Goal: Task Accomplishment & Management: Manage account settings

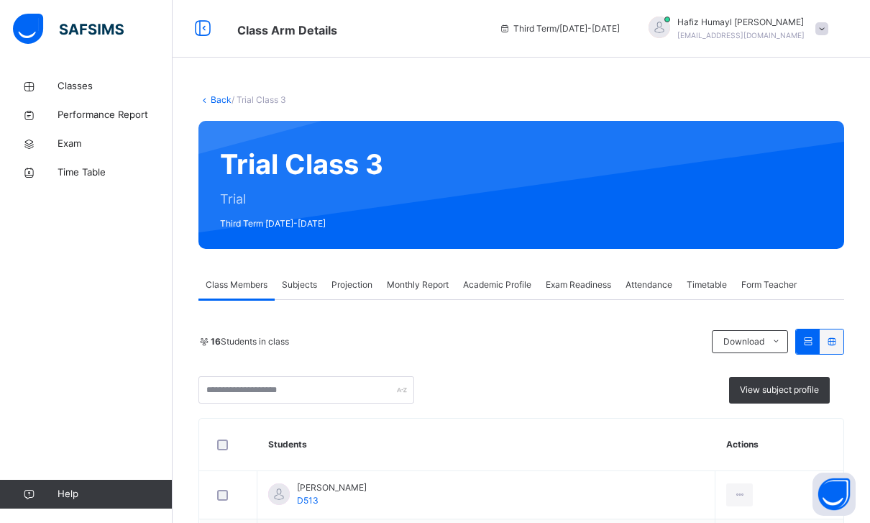
click at [352, 275] on div "Projection" at bounding box center [351, 284] width 55 height 29
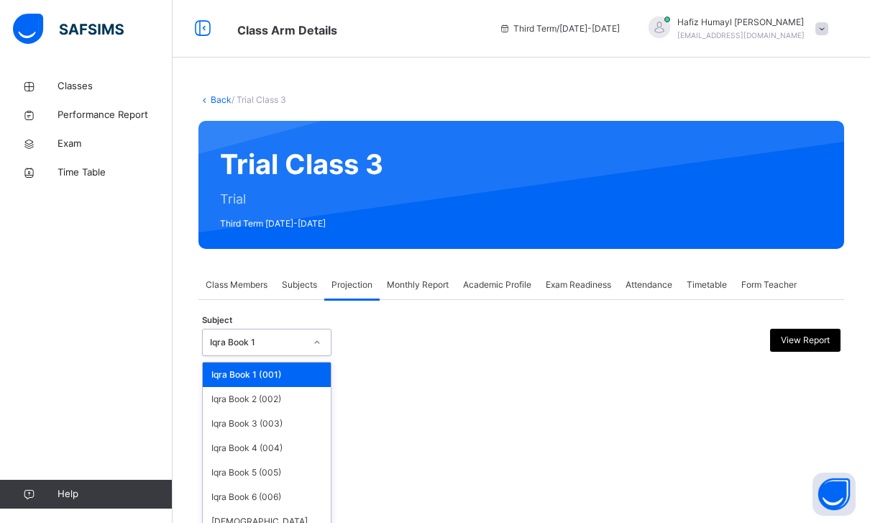
click at [259, 331] on div "Iqra Book 1" at bounding box center [253, 342] width 101 height 22
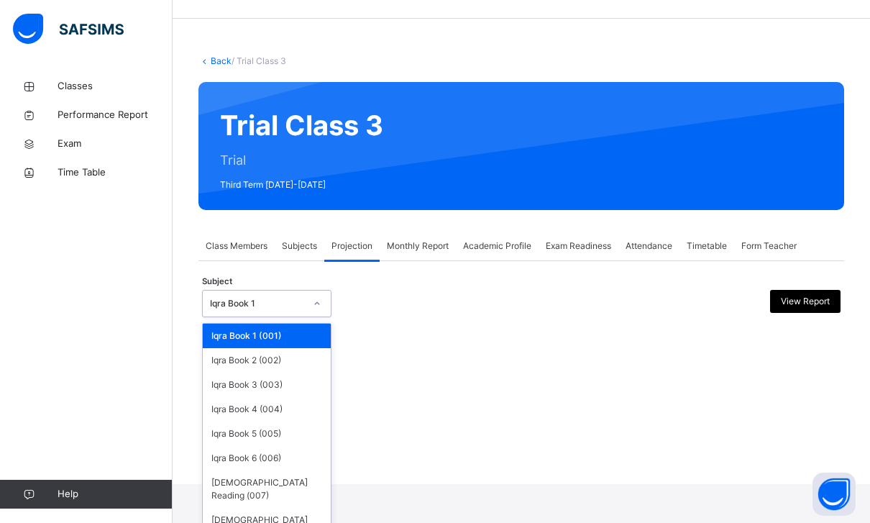
scroll to position [42, 0]
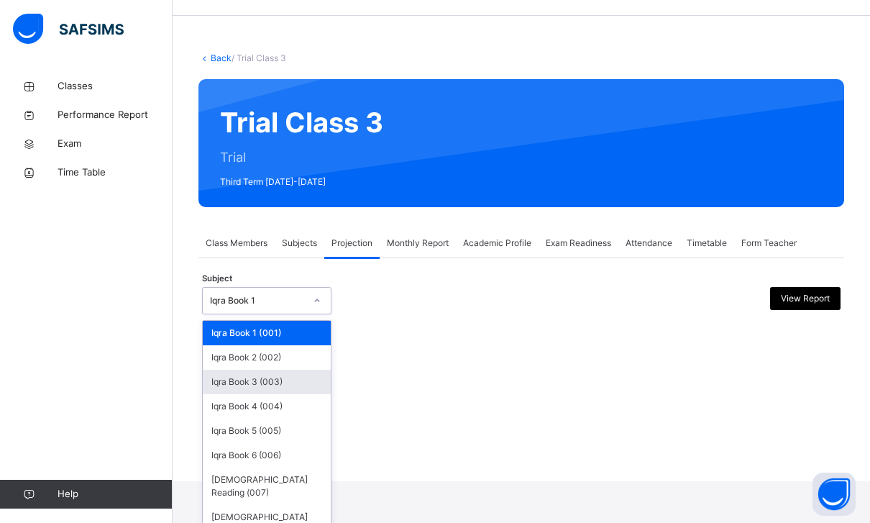
click at [266, 369] on div "Iqra Book 3 (003)" at bounding box center [267, 381] width 128 height 24
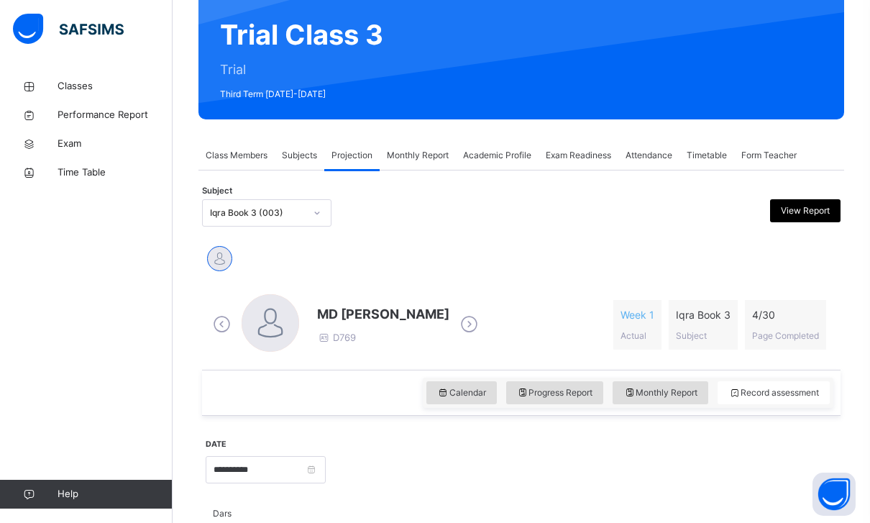
scroll to position [129, 0]
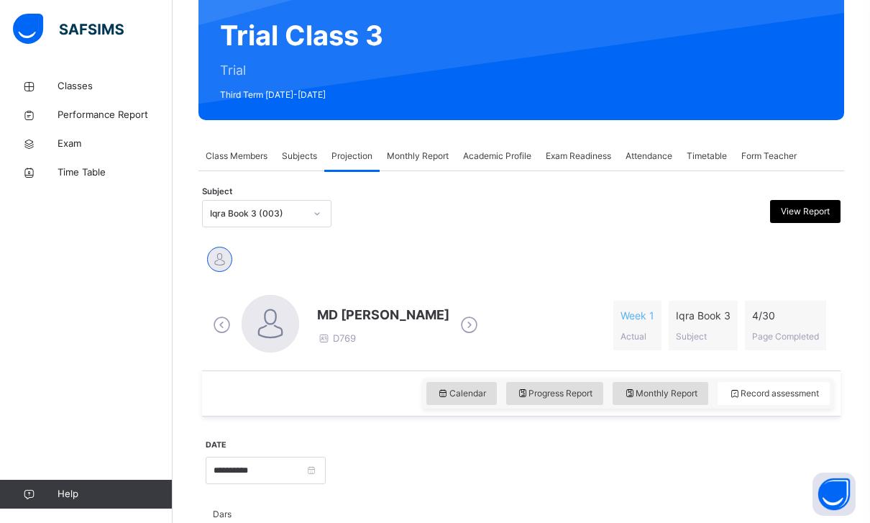
click at [415, 314] on span "MD [PERSON_NAME]" at bounding box center [383, 314] width 132 height 19
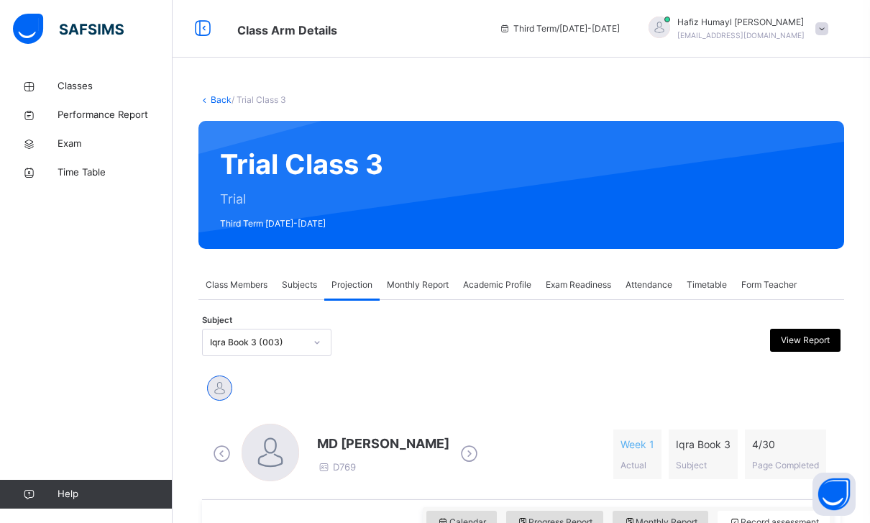
click at [618, 292] on div "Exam Readiness" at bounding box center [578, 284] width 80 height 29
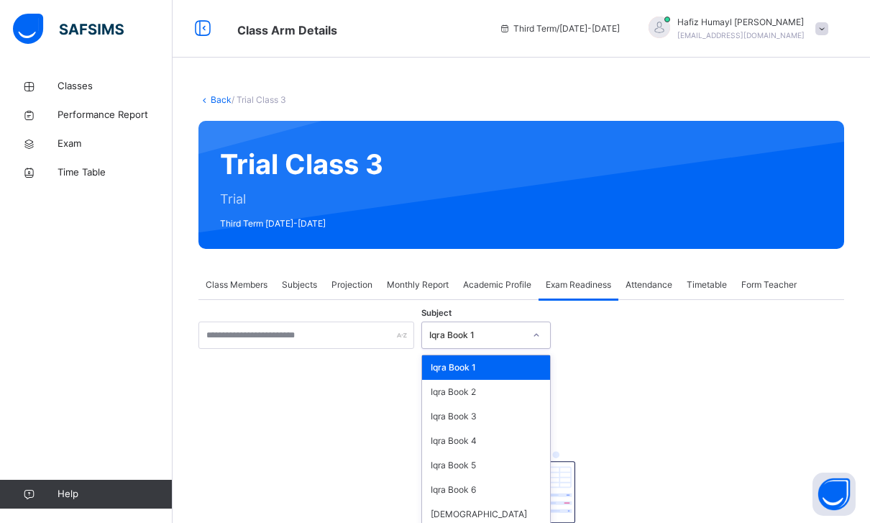
click at [476, 333] on div "Iqra Book 1" at bounding box center [476, 334] width 95 height 13
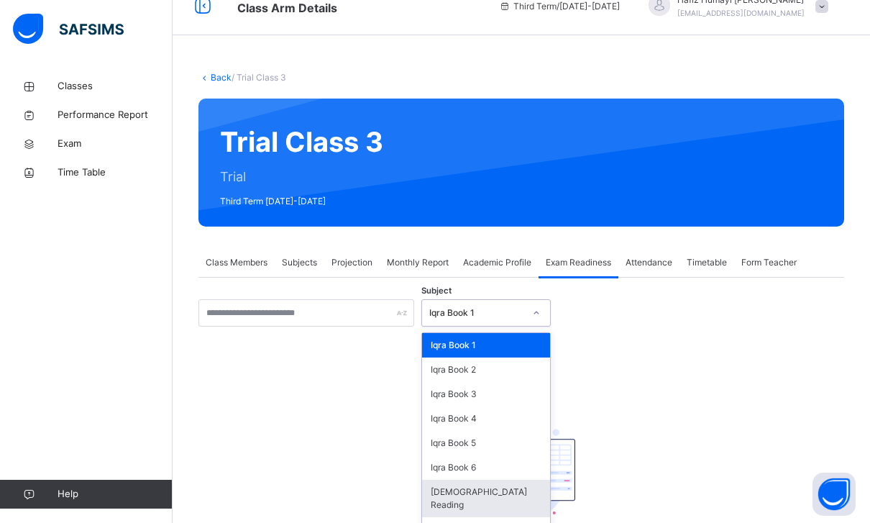
click at [471, 500] on div "[DEMOGRAPHIC_DATA] Reading" at bounding box center [486, 497] width 128 height 37
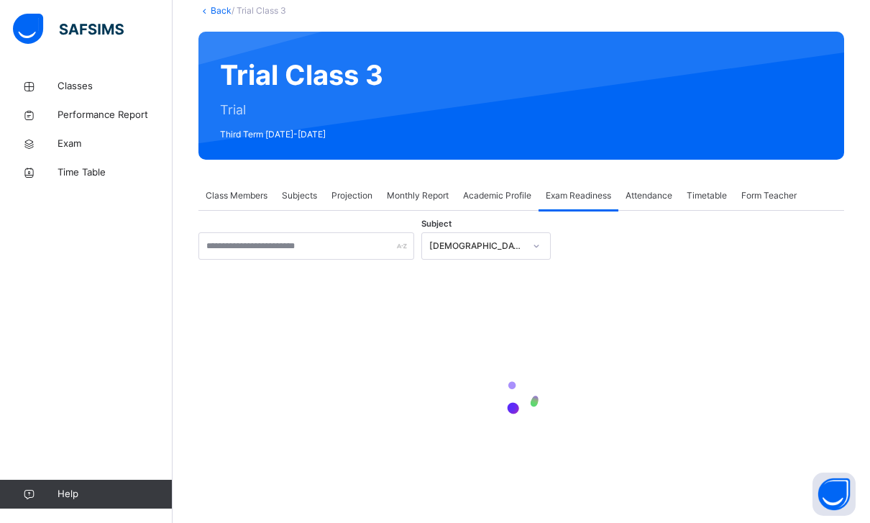
scroll to position [91, 0]
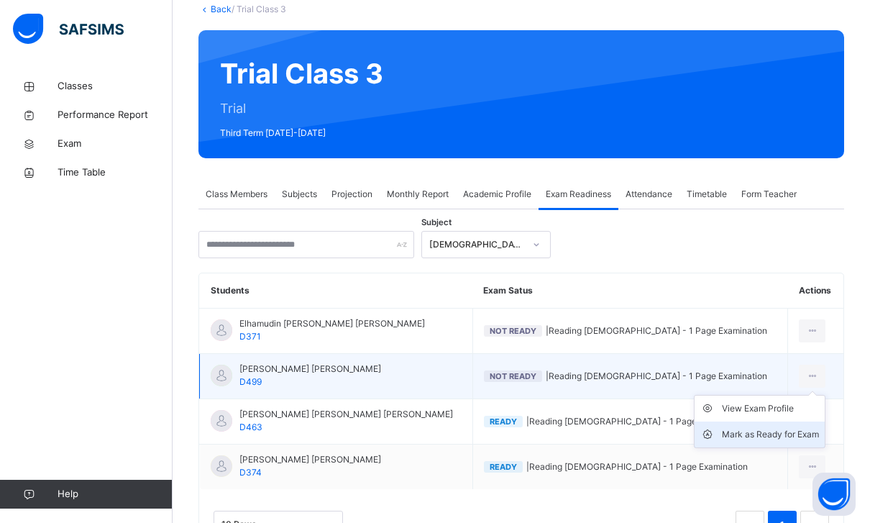
click at [639, 432] on div "Mark as Ready for Exam" at bounding box center [770, 434] width 97 height 14
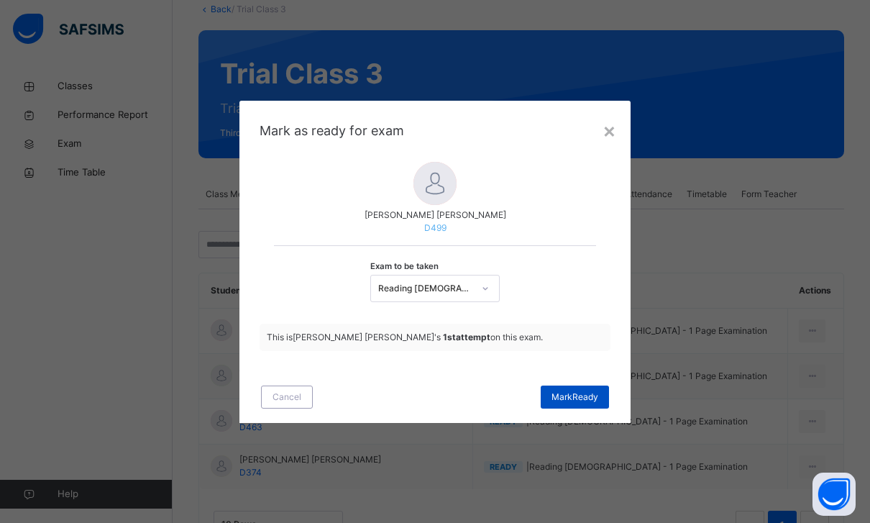
click at [565, 408] on div "[PERSON_NAME]" at bounding box center [574, 396] width 68 height 23
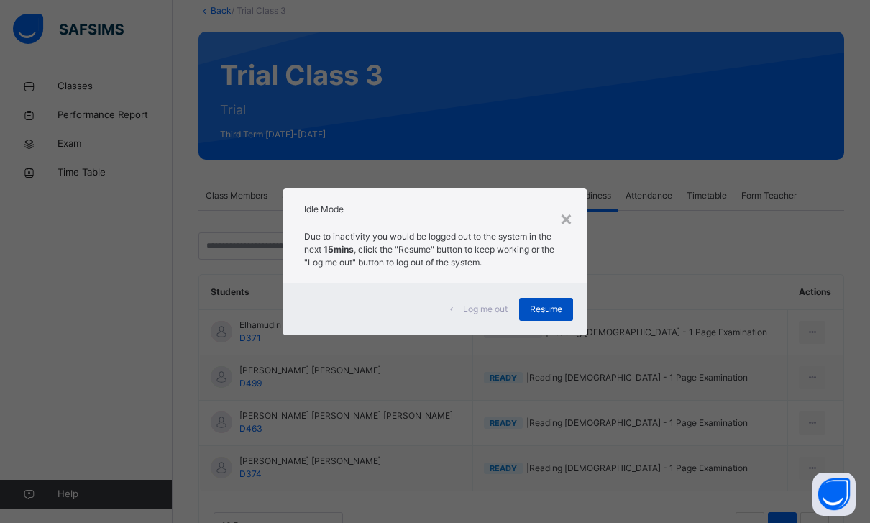
click at [560, 321] on div "Resume" at bounding box center [546, 309] width 54 height 23
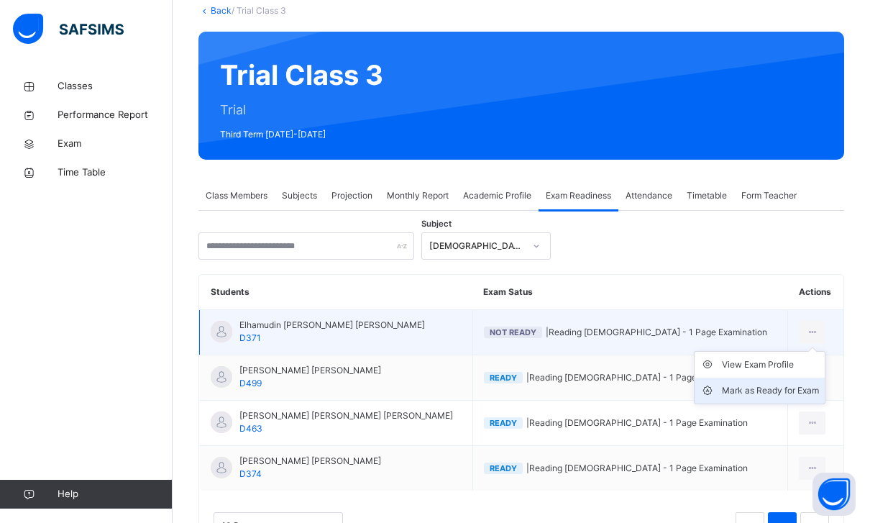
click at [639, 385] on div "Mark as Ready for Exam" at bounding box center [770, 390] width 97 height 14
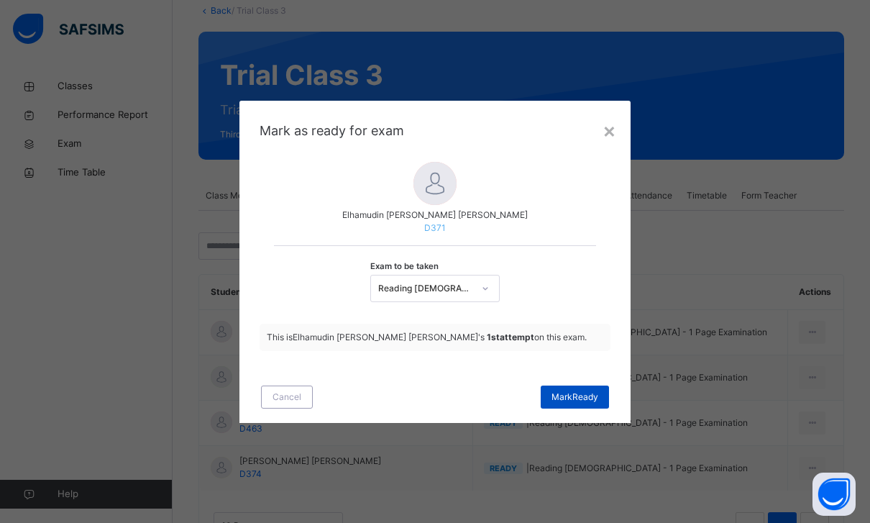
click at [589, 408] on div "[PERSON_NAME]" at bounding box center [574, 396] width 68 height 23
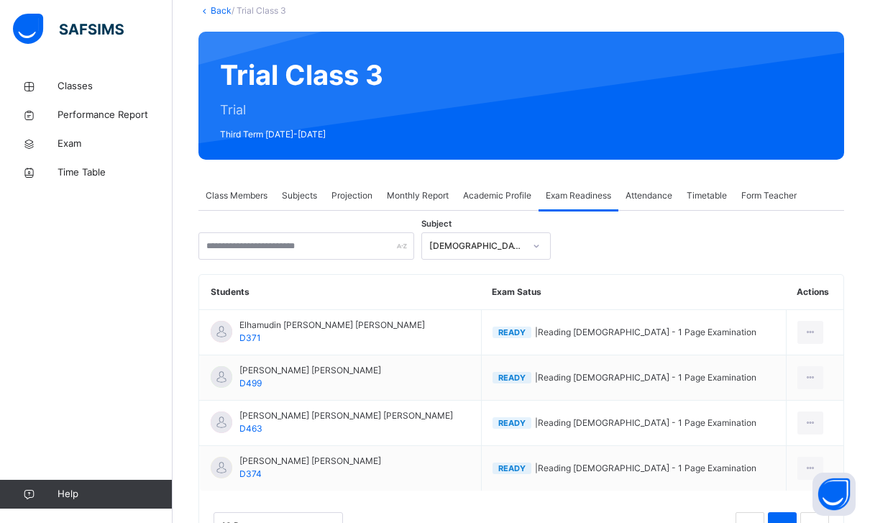
click at [336, 205] on div "Projection" at bounding box center [351, 195] width 55 height 29
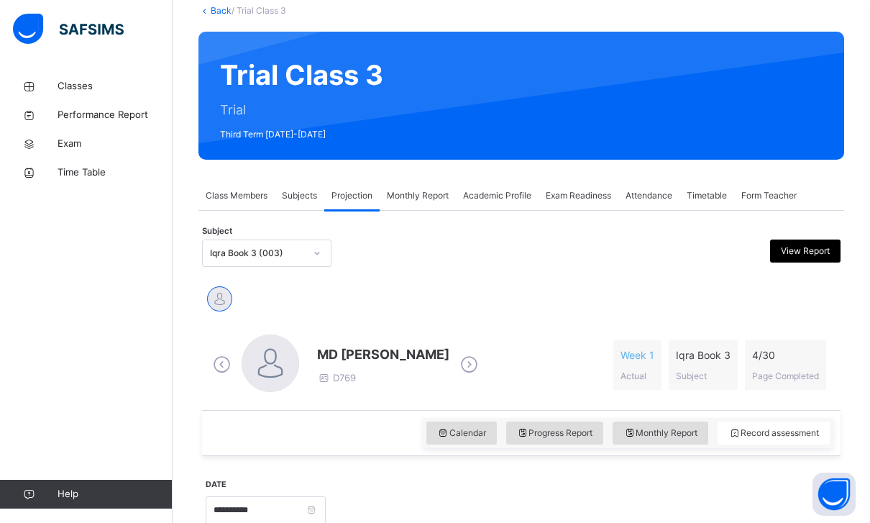
scroll to position [0, 0]
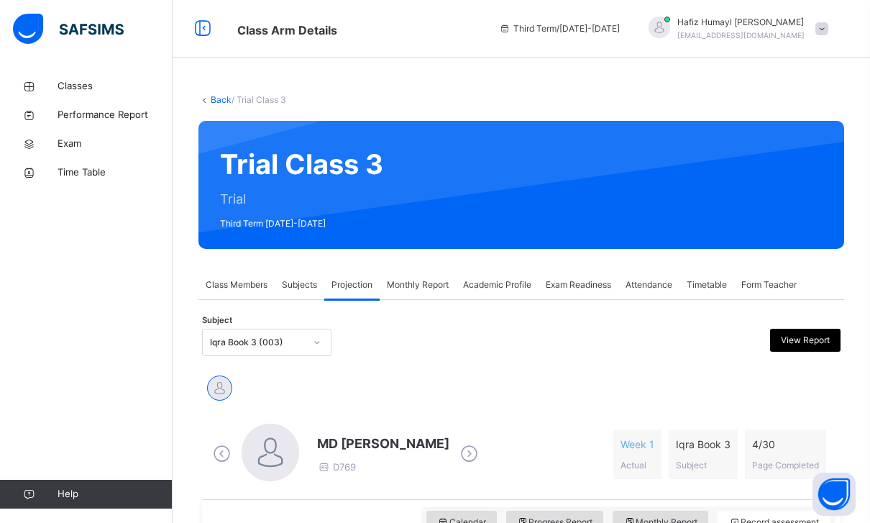
click at [272, 342] on div "Iqra Book 3 (003)" at bounding box center [257, 342] width 95 height 13
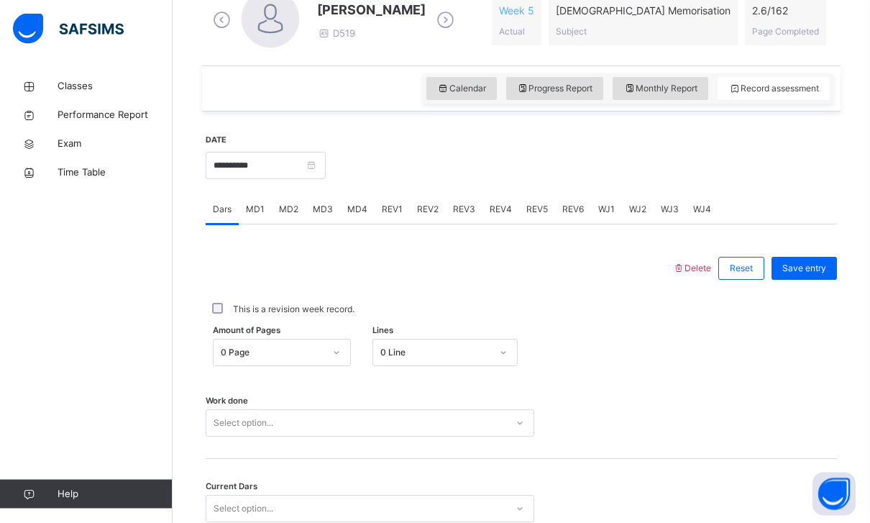
scroll to position [433, 0]
click at [400, 367] on div "Amount of Pages 0 Page Lines 0 Line" at bounding box center [521, 352] width 631 height 42
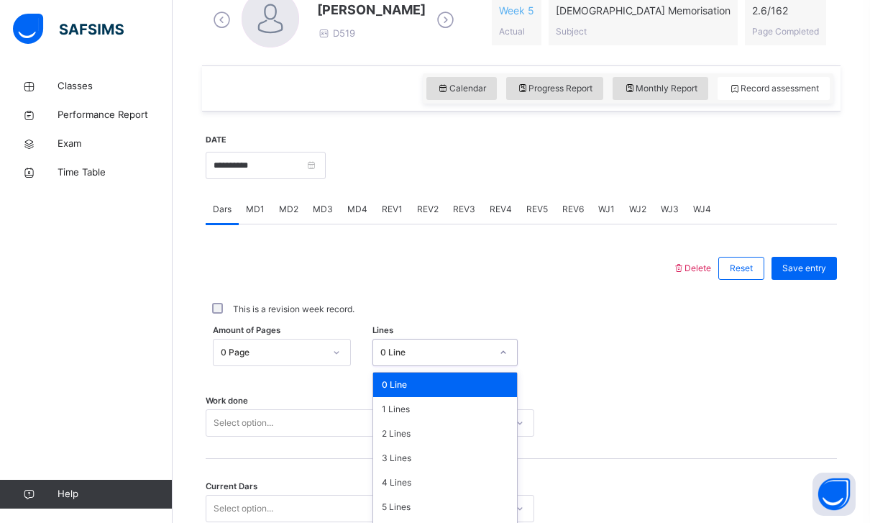
click at [415, 339] on div "0 Line" at bounding box center [444, 352] width 145 height 27
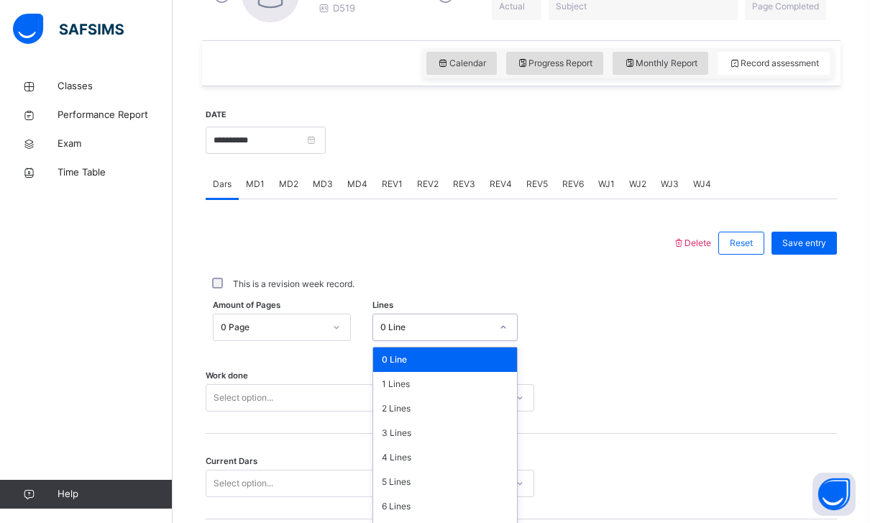
scroll to position [459, 0]
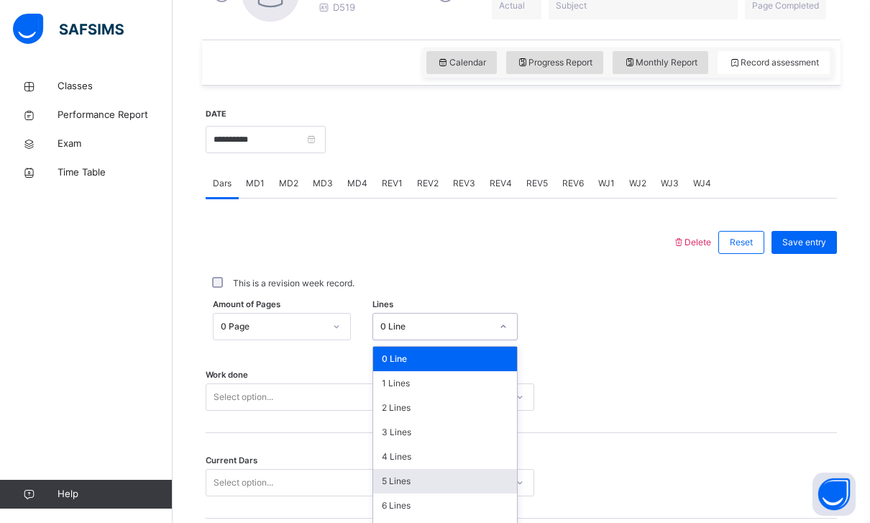
click at [406, 475] on div "5 Lines" at bounding box center [445, 481] width 144 height 24
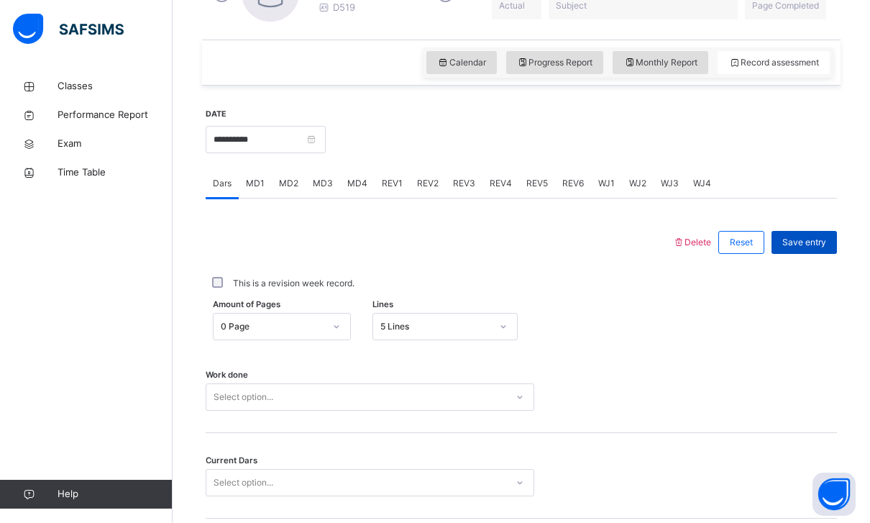
click at [639, 245] on span "Save entry" at bounding box center [804, 242] width 44 height 13
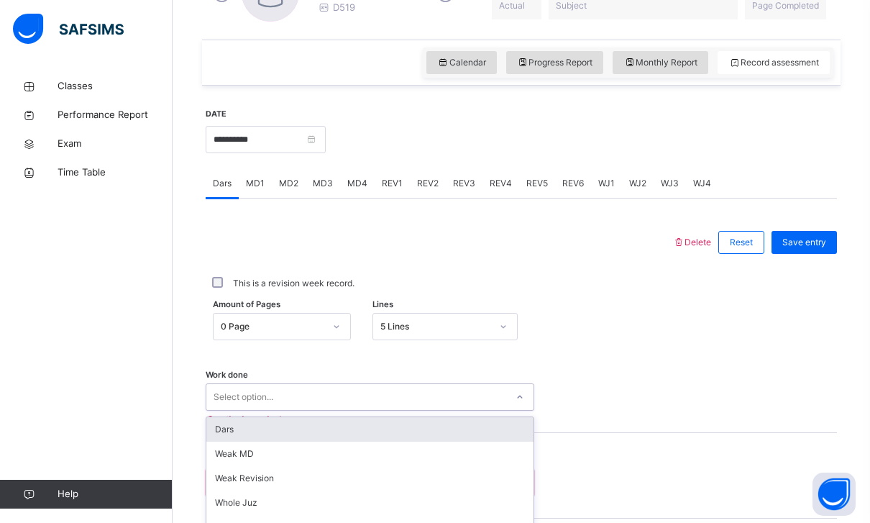
click at [364, 386] on div "Select option..." at bounding box center [356, 397] width 300 height 22
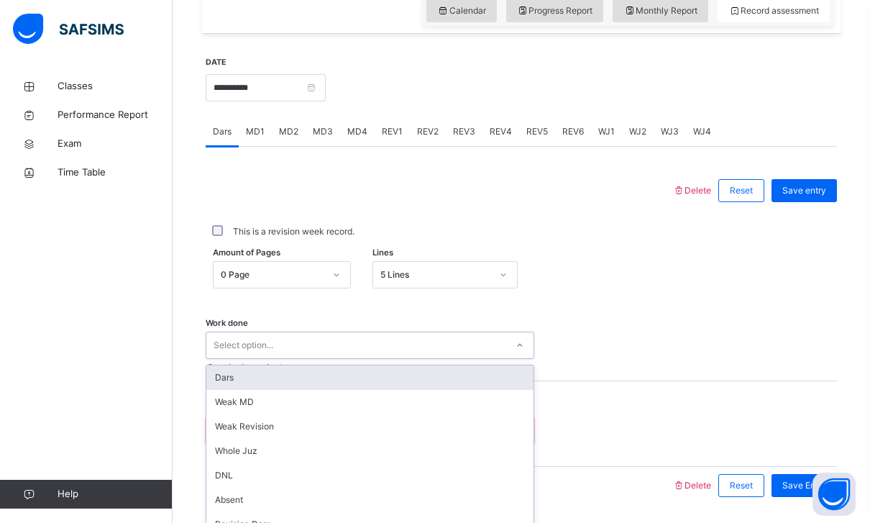
click at [371, 383] on div "Dars" at bounding box center [369, 377] width 327 height 24
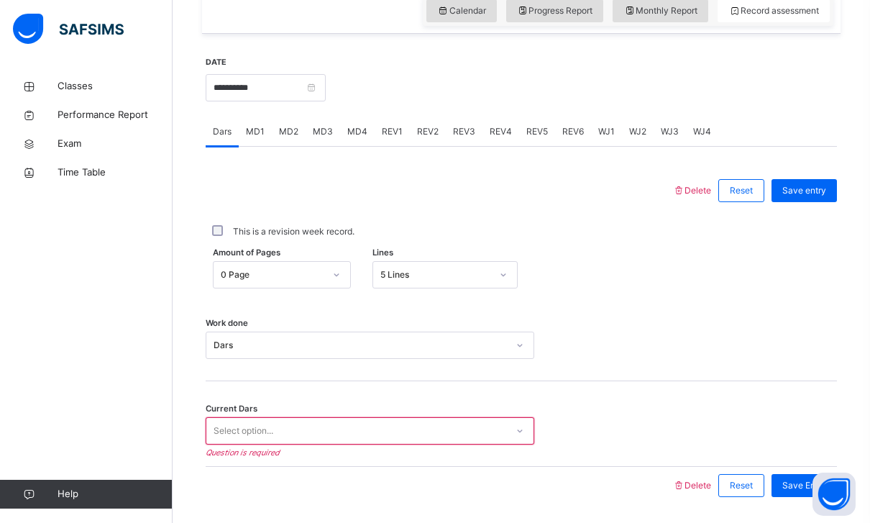
click at [356, 420] on div "Select option..." at bounding box center [356, 431] width 300 height 22
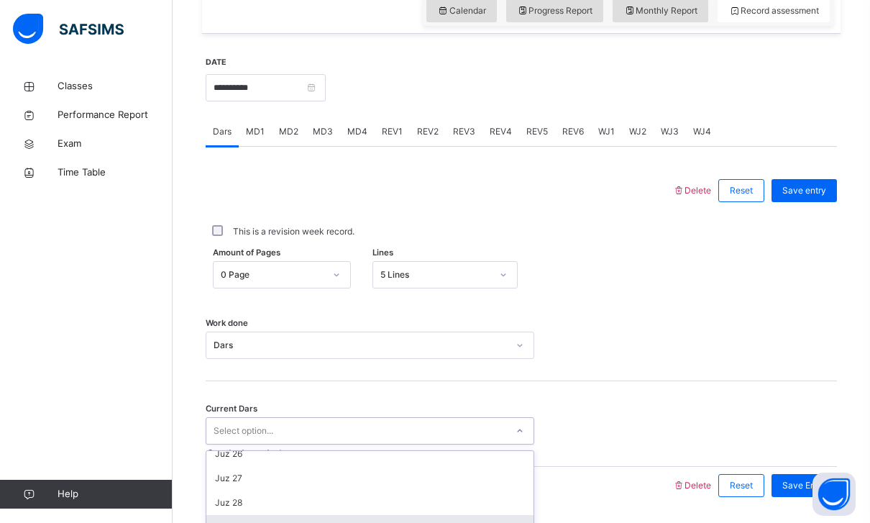
scroll to position [582, 0]
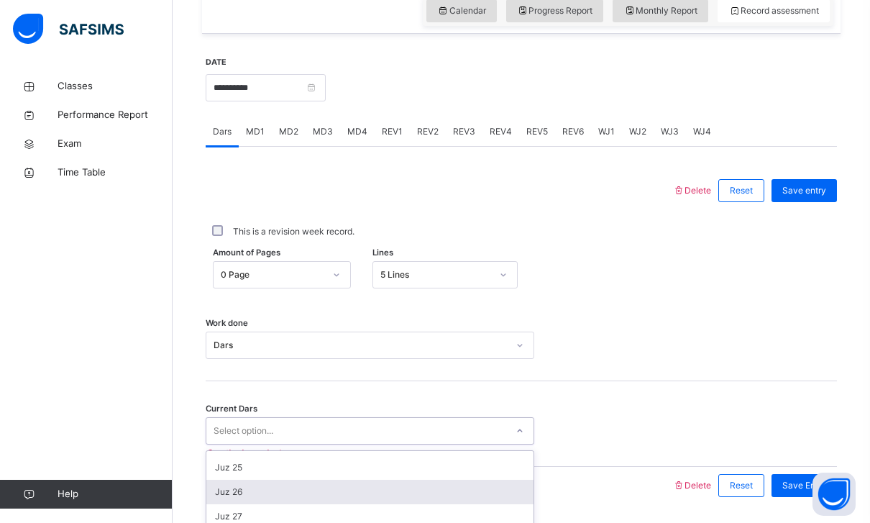
click at [362, 486] on div "Juz 26" at bounding box center [369, 491] width 327 height 24
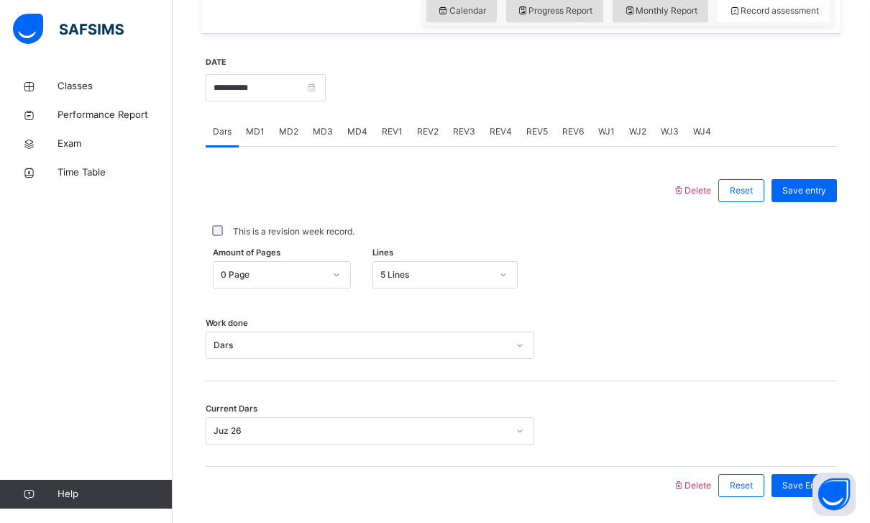
click at [639, 204] on div "Save entry" at bounding box center [800, 190] width 73 height 37
click at [639, 196] on span "Save entry" at bounding box center [804, 190] width 44 height 13
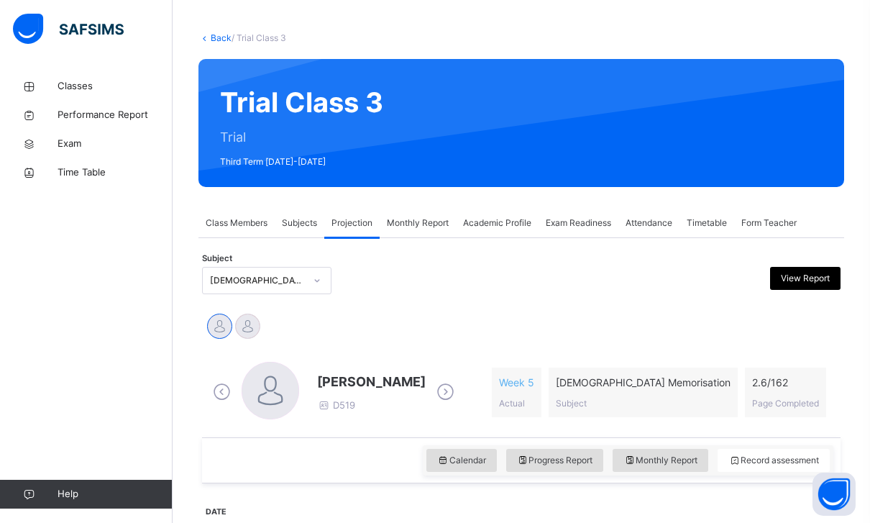
scroll to position [31, 0]
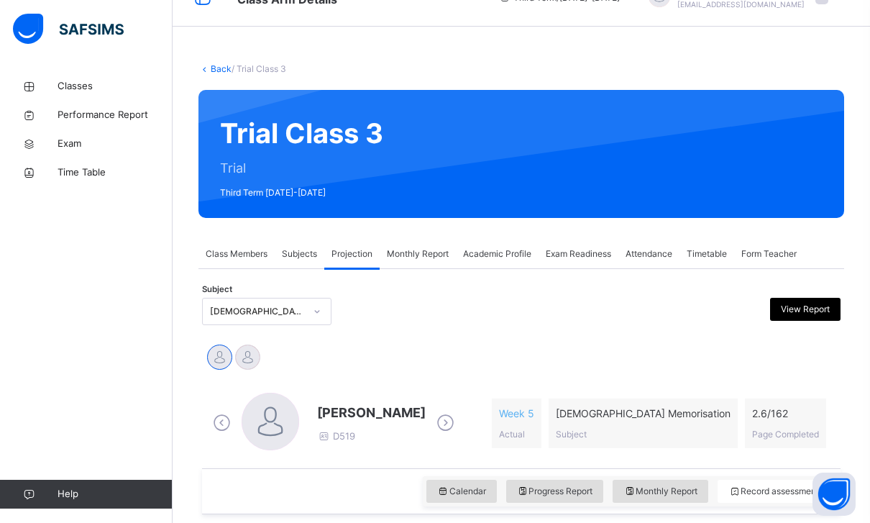
click at [490, 267] on div "Academic Profile" at bounding box center [497, 253] width 83 height 29
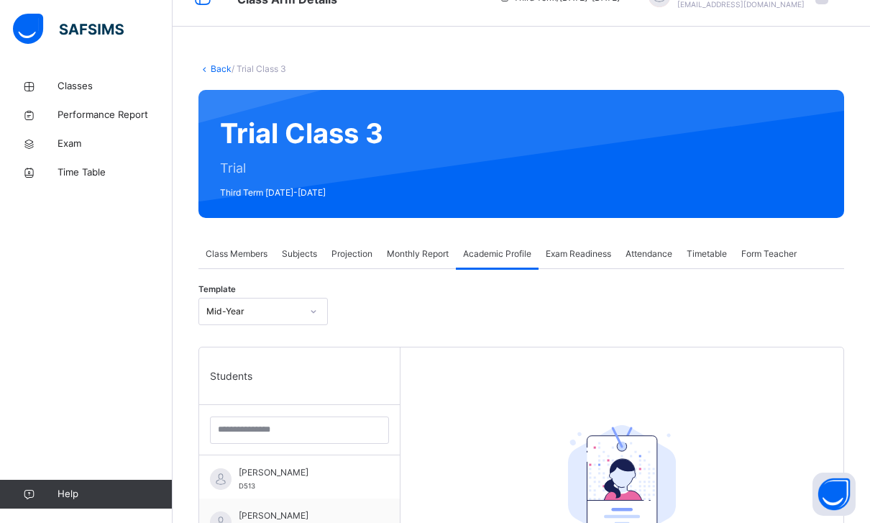
click at [555, 267] on div "Exam Readiness" at bounding box center [578, 253] width 80 height 29
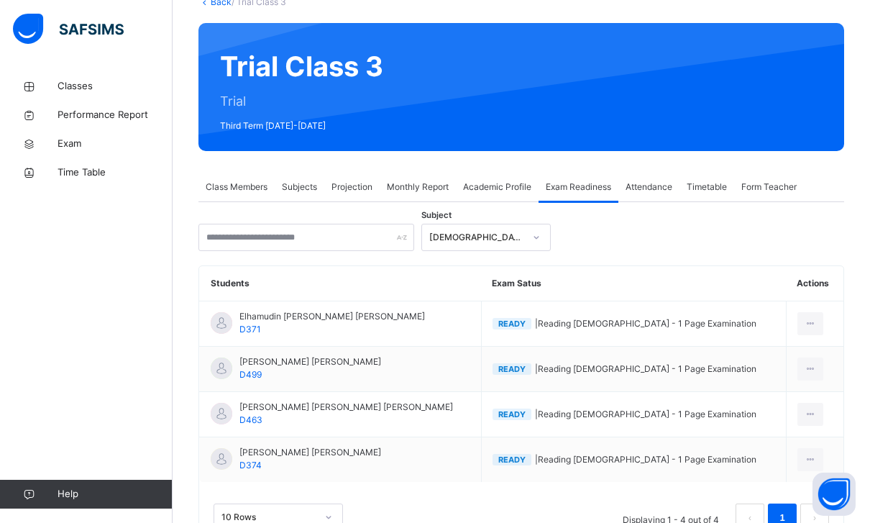
scroll to position [93, 0]
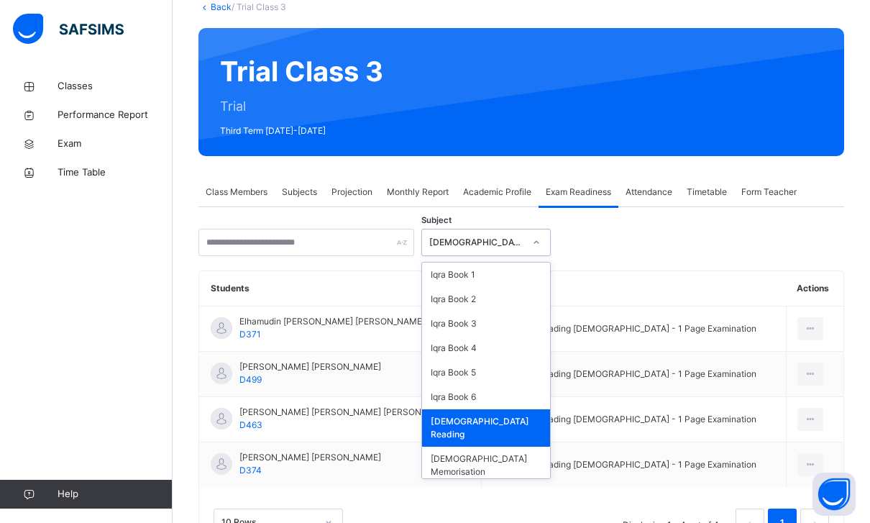
click at [479, 239] on div "[DEMOGRAPHIC_DATA] Reading" at bounding box center [476, 242] width 95 height 13
click at [639, 252] on div "Subject option [DEMOGRAPHIC_DATA] Reading, selected. option [DEMOGRAPHIC_DATA] …" at bounding box center [520, 242] width 645 height 27
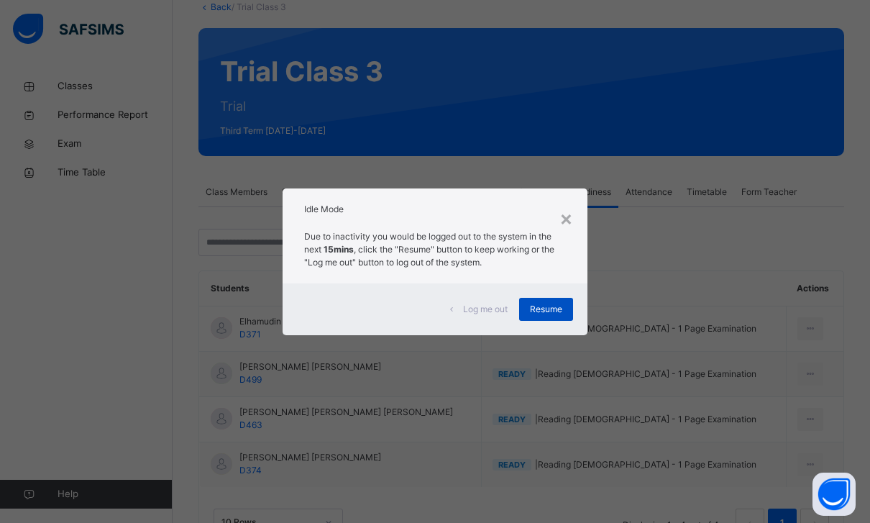
click at [554, 316] on span "Resume" at bounding box center [546, 309] width 32 height 13
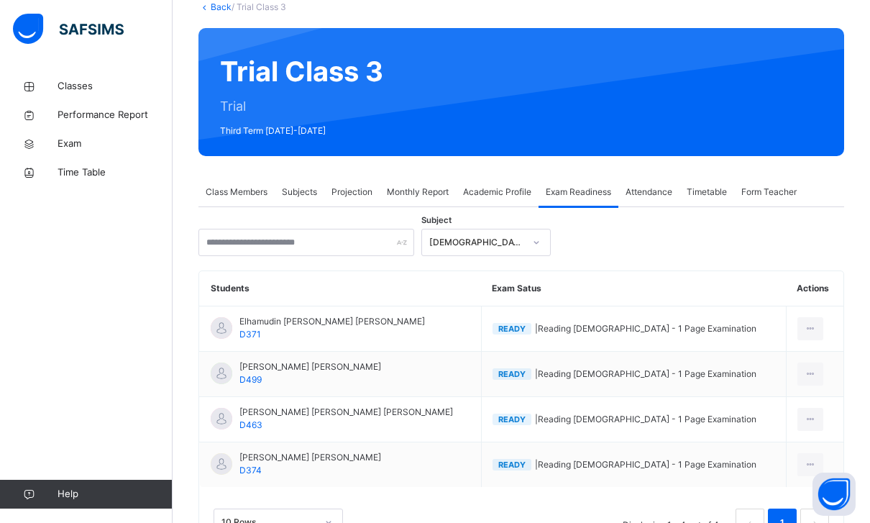
click at [258, 193] on span "Class Members" at bounding box center [237, 191] width 62 height 13
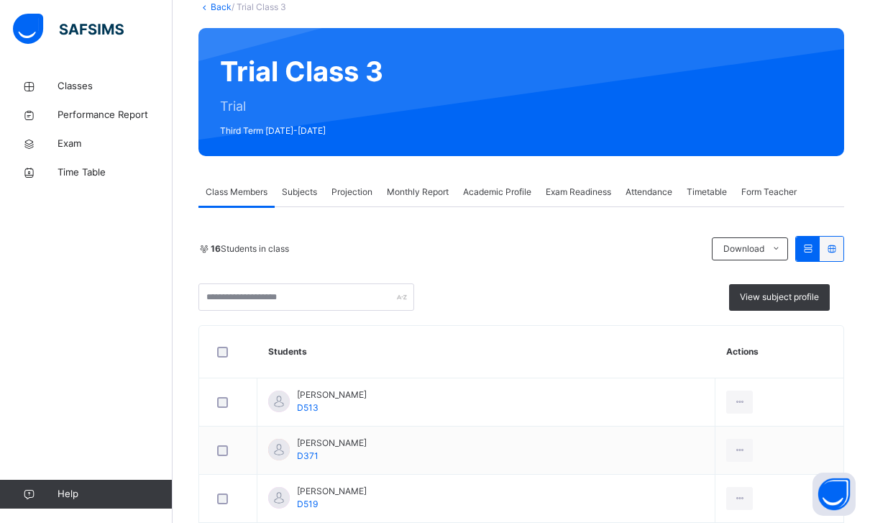
click at [345, 193] on span "Projection" at bounding box center [351, 191] width 41 height 13
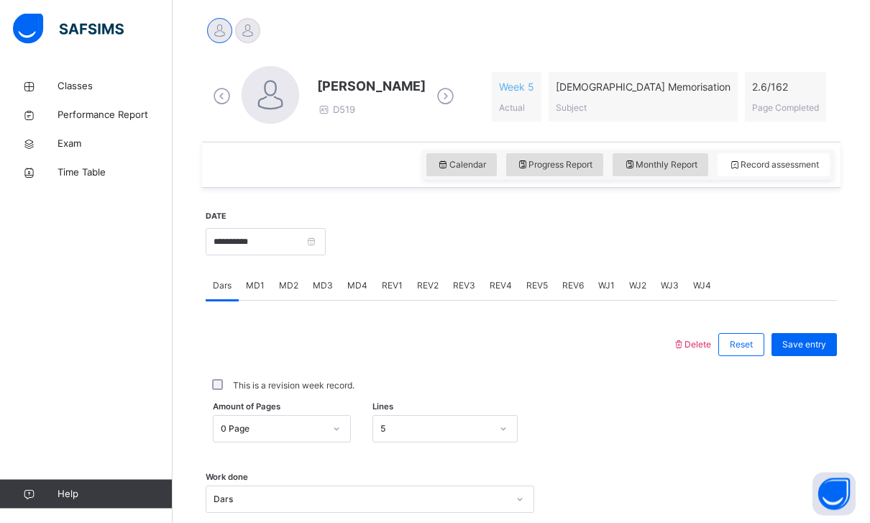
click at [303, 423] on div "0 Page" at bounding box center [272, 429] width 103 height 13
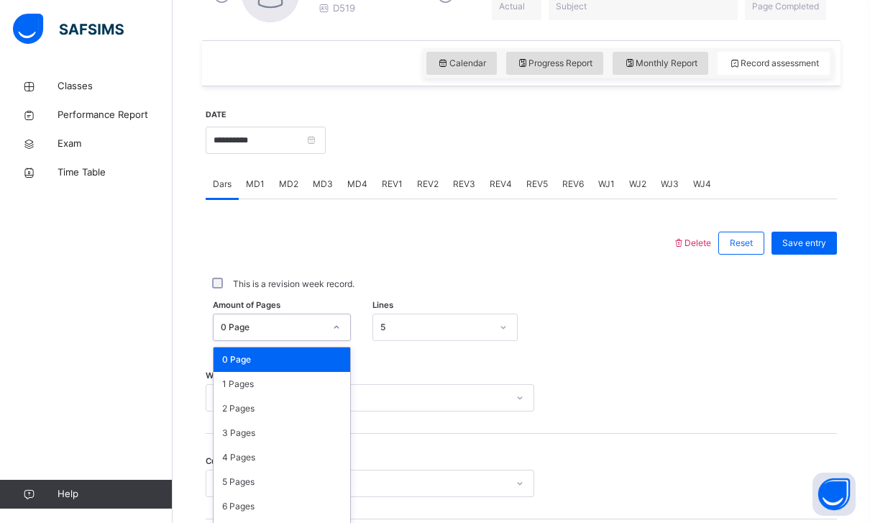
scroll to position [459, 0]
click at [390, 302] on span "Lines" at bounding box center [382, 304] width 21 height 12
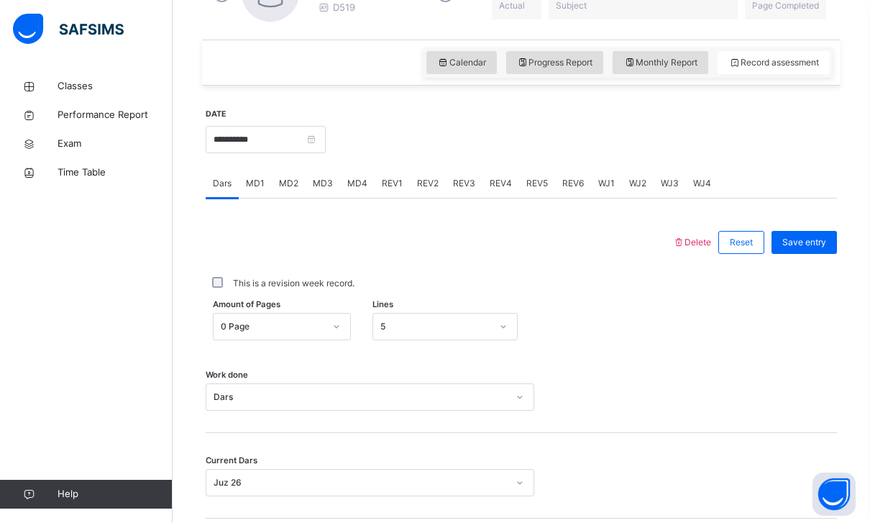
click at [357, 178] on span "MD4" at bounding box center [357, 183] width 20 height 13
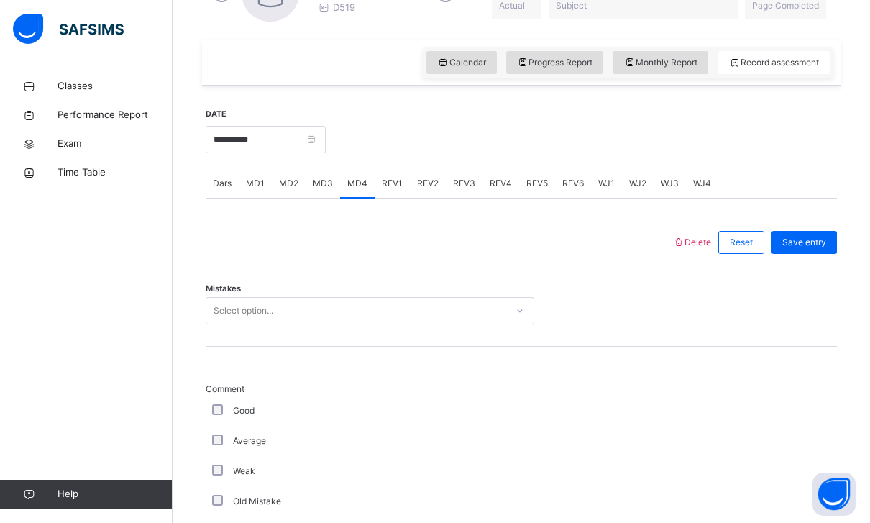
click at [224, 193] on div "Dars" at bounding box center [222, 183] width 33 height 29
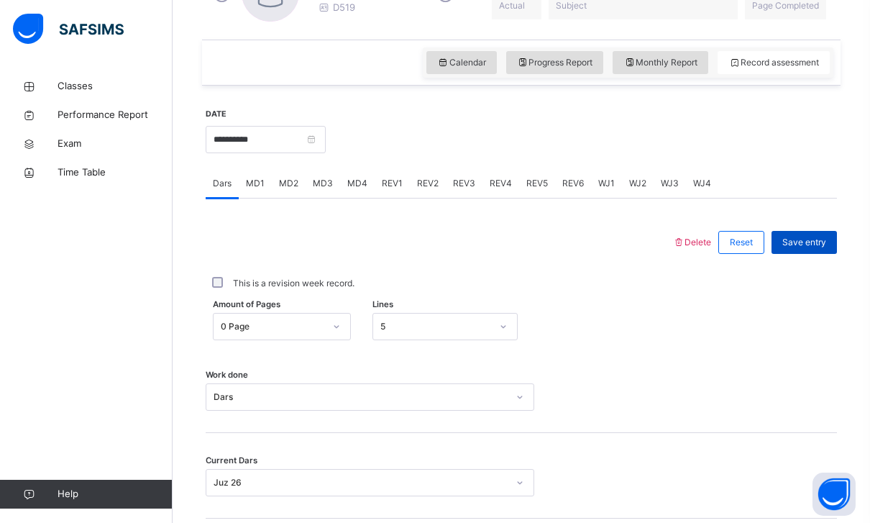
click at [639, 238] on span "Save entry" at bounding box center [804, 242] width 44 height 13
click at [364, 179] on span "MD4" at bounding box center [357, 183] width 20 height 13
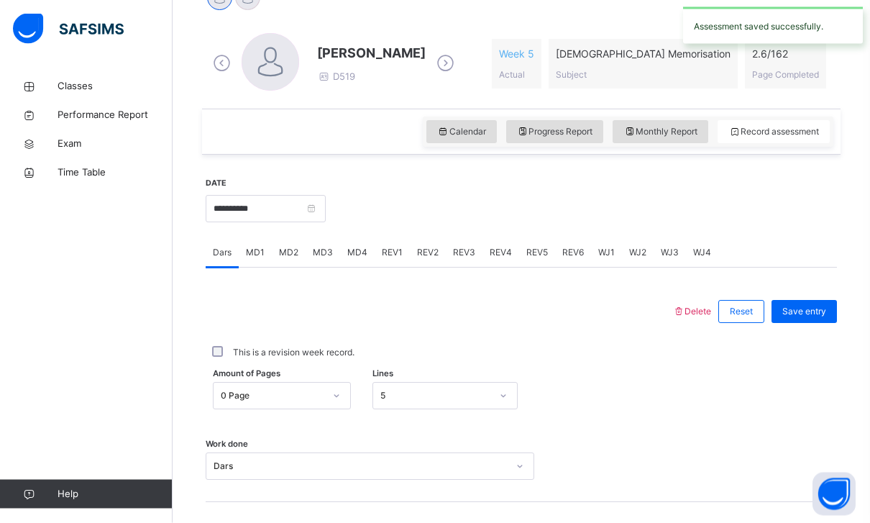
scroll to position [405, 0]
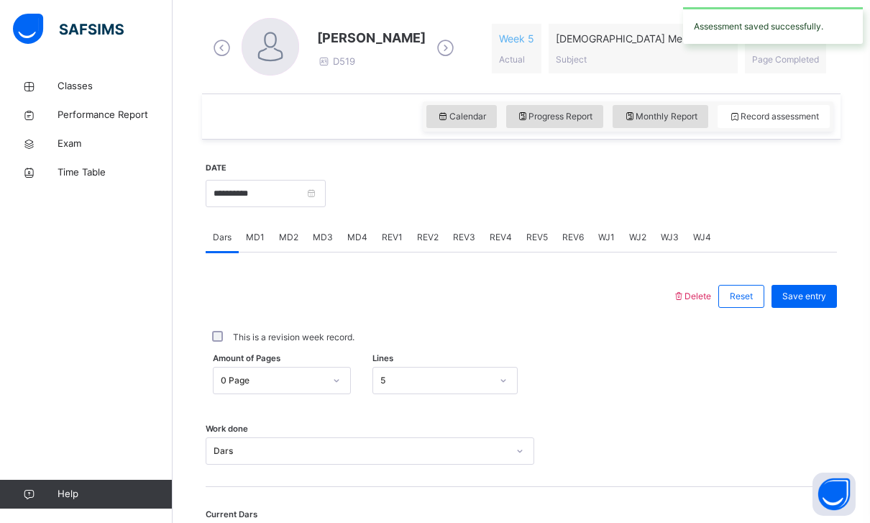
click at [357, 244] on div "MD4" at bounding box center [357, 237] width 34 height 29
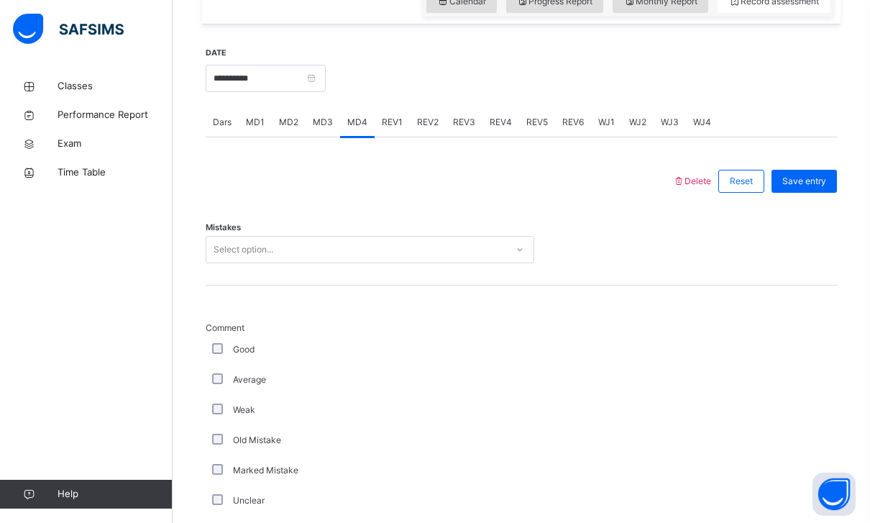
scroll to position [520, 0]
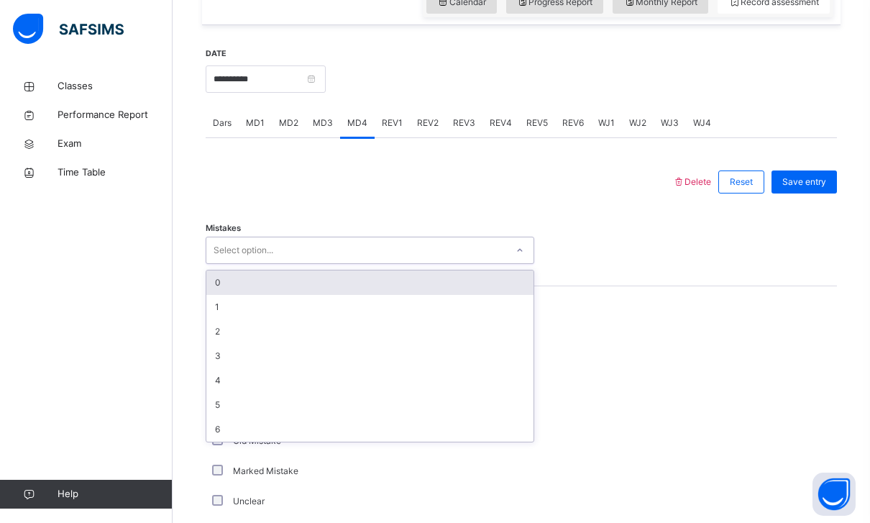
click at [361, 249] on div "Select option..." at bounding box center [356, 250] width 300 height 22
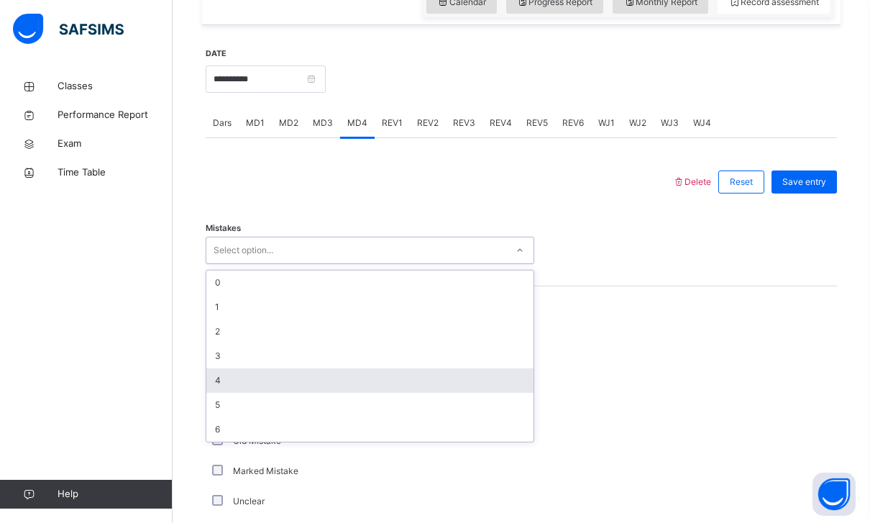
click at [270, 375] on div "4" at bounding box center [369, 380] width 327 height 24
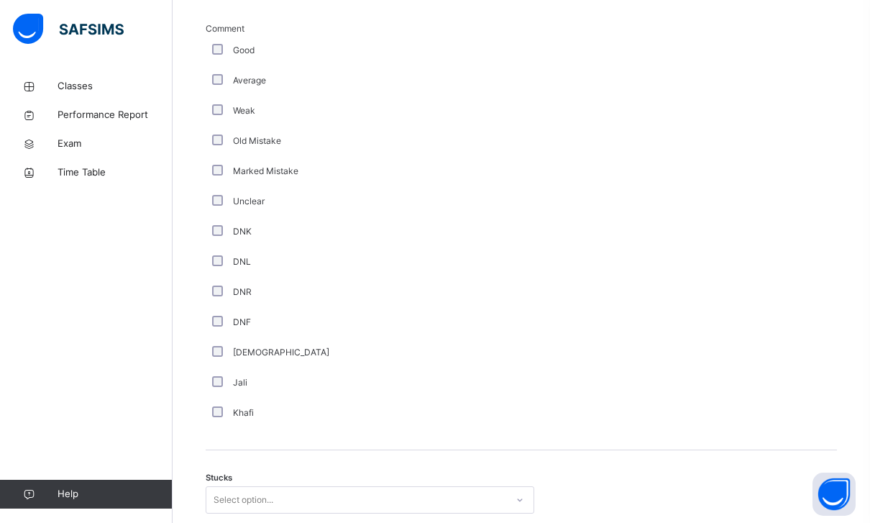
scroll to position [819, 0]
click at [245, 487] on div "Select option..." at bounding box center [243, 500] width 60 height 27
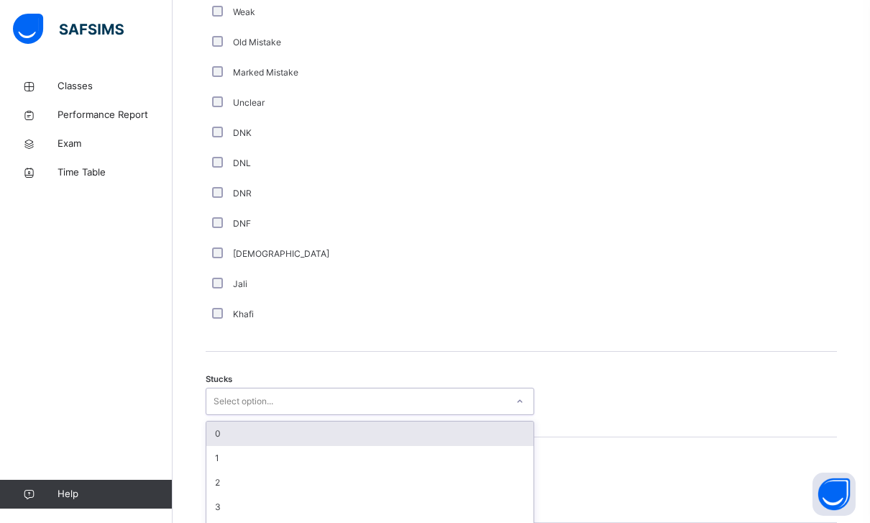
scroll to position [924, 0]
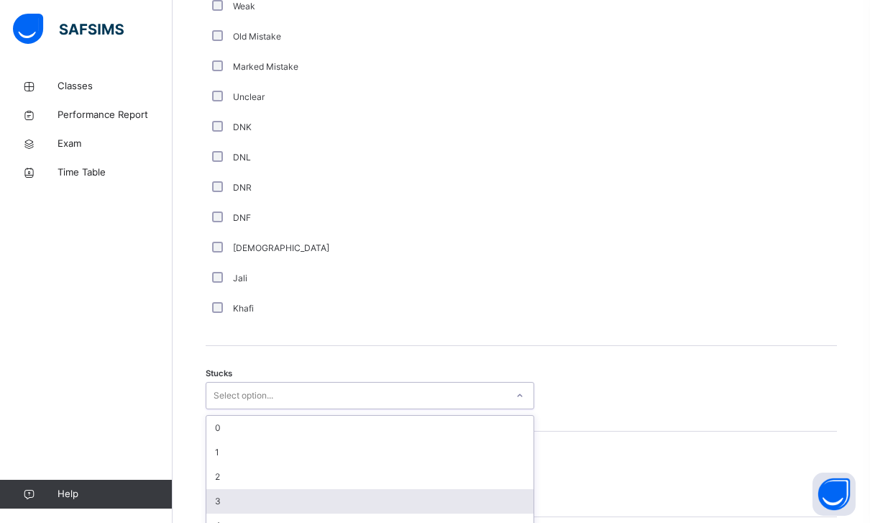
click at [267, 505] on div "3" at bounding box center [369, 501] width 327 height 24
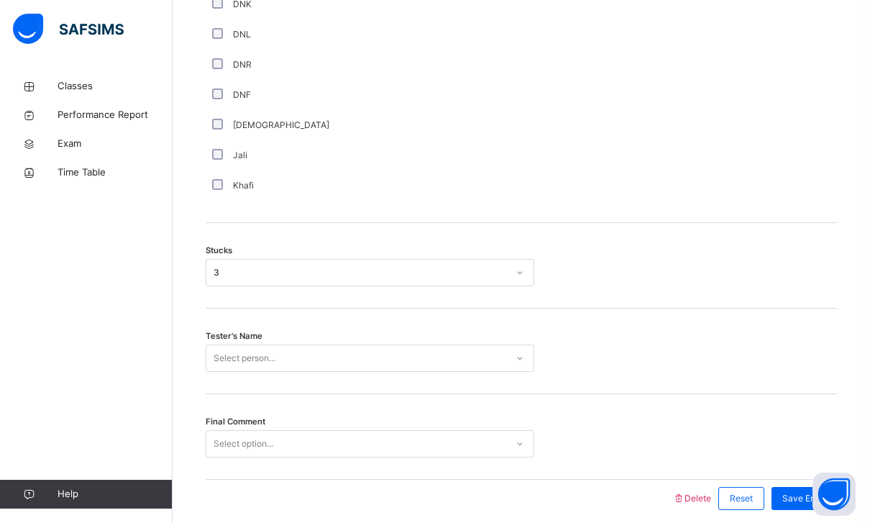
click at [372, 344] on div "Select person..." at bounding box center [370, 357] width 328 height 27
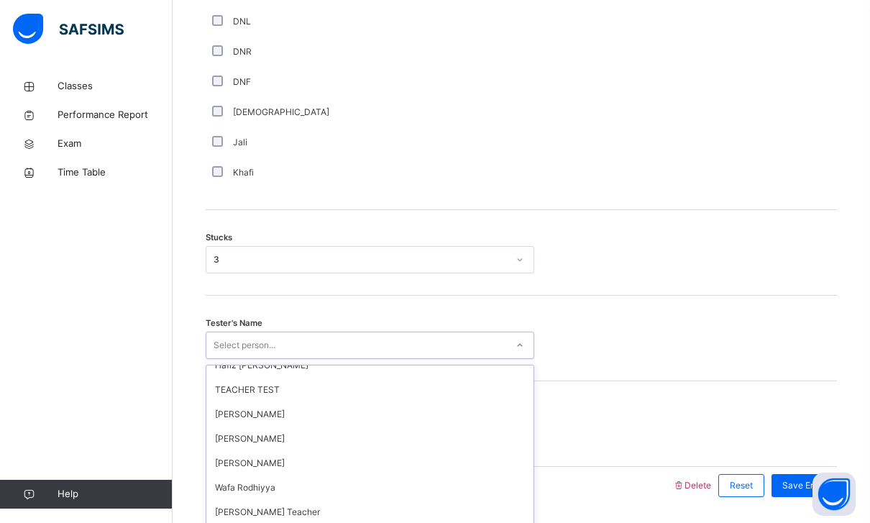
scroll to position [1498, 0]
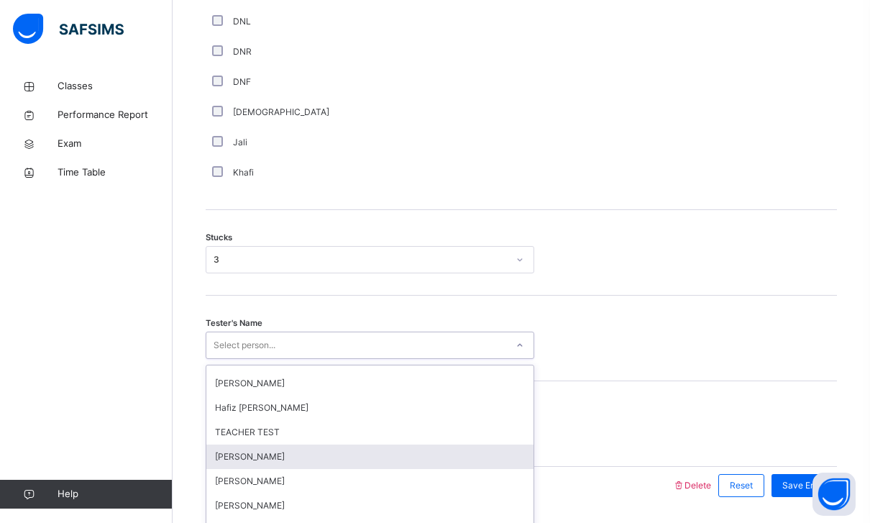
click at [293, 454] on div "[PERSON_NAME]" at bounding box center [369, 456] width 327 height 24
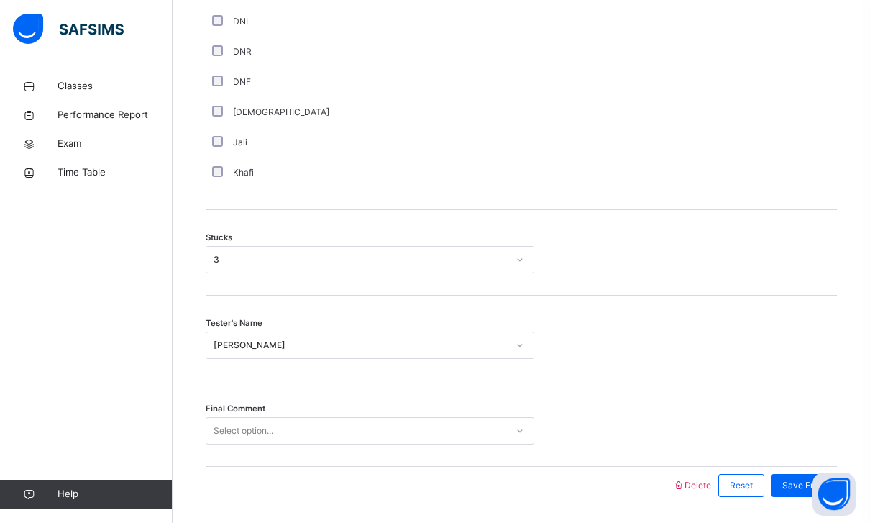
click at [333, 420] on div "Select option..." at bounding box center [356, 431] width 300 height 22
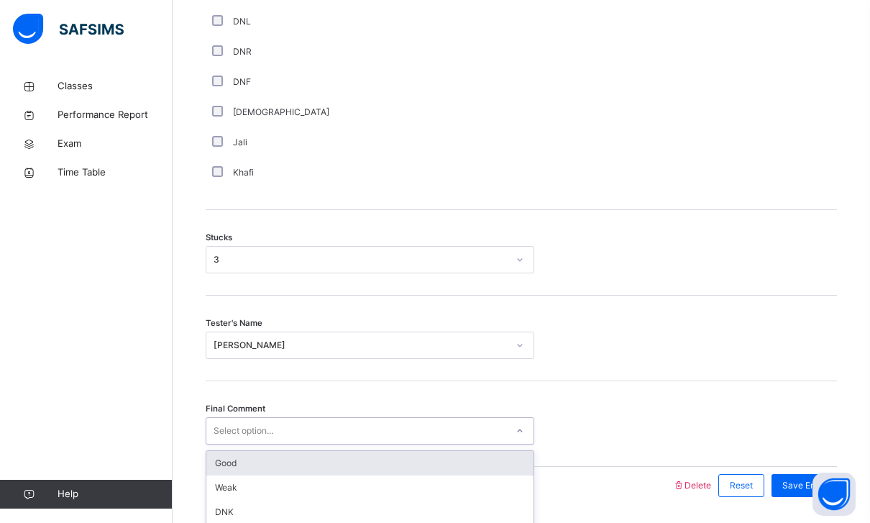
click at [333, 464] on div "Good" at bounding box center [369, 463] width 327 height 24
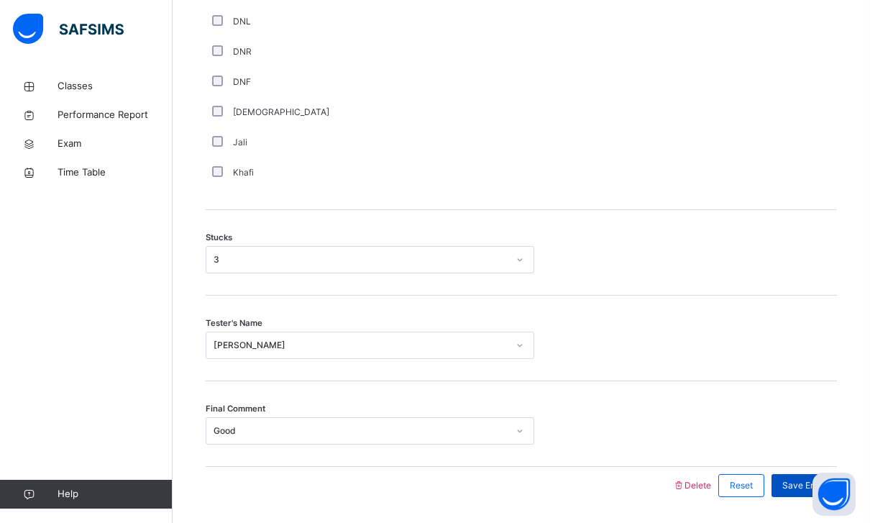
click at [639, 476] on div "Save Entry" at bounding box center [803, 485] width 65 height 23
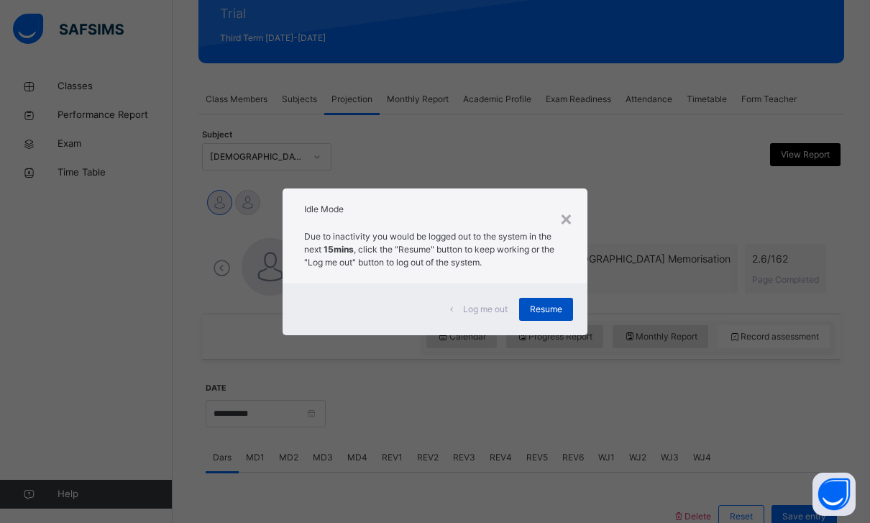
click at [552, 321] on div "Resume" at bounding box center [546, 309] width 54 height 23
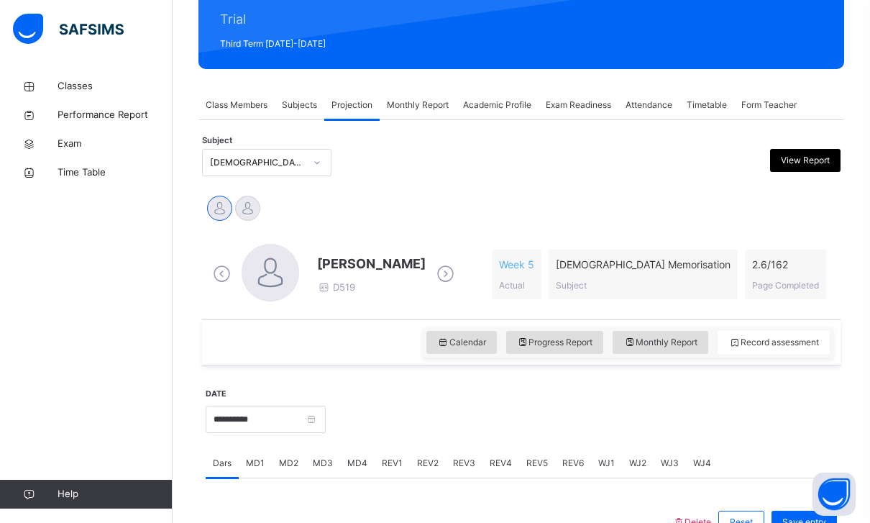
scroll to position [181, 0]
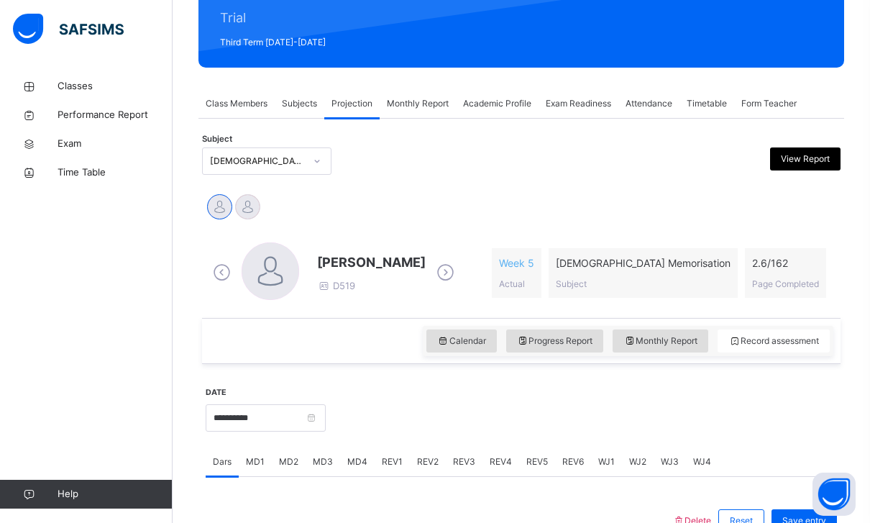
click at [284, 160] on div "[DEMOGRAPHIC_DATA] Memorisation (008)" at bounding box center [257, 161] width 95 height 13
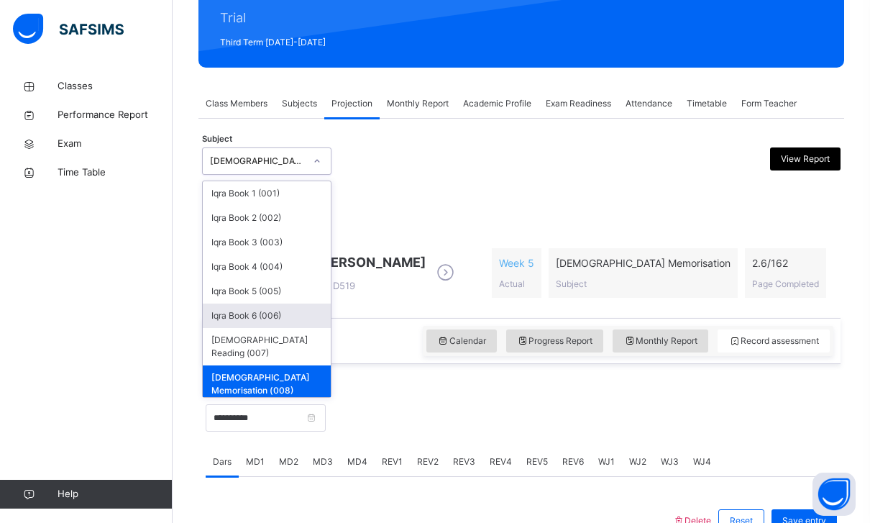
click at [538, 115] on div "Academic Profile" at bounding box center [497, 103] width 83 height 29
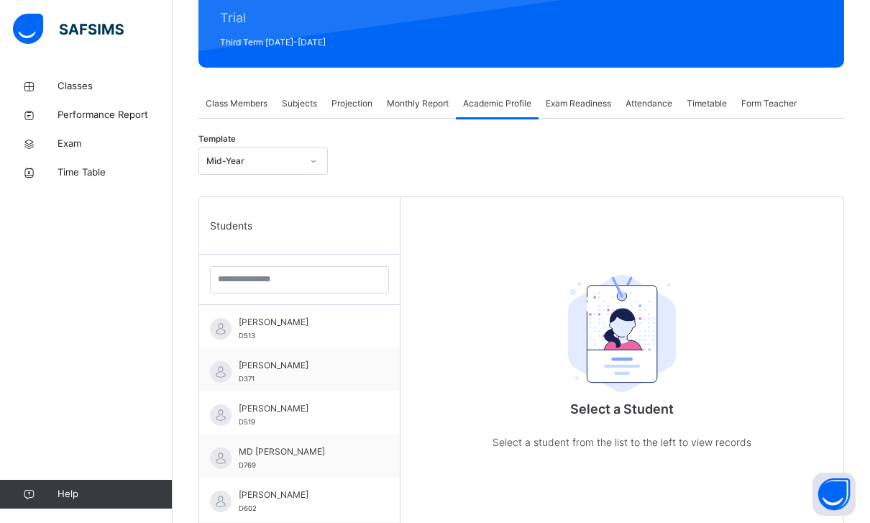
click at [576, 106] on span "Exam Readiness" at bounding box center [578, 103] width 65 height 13
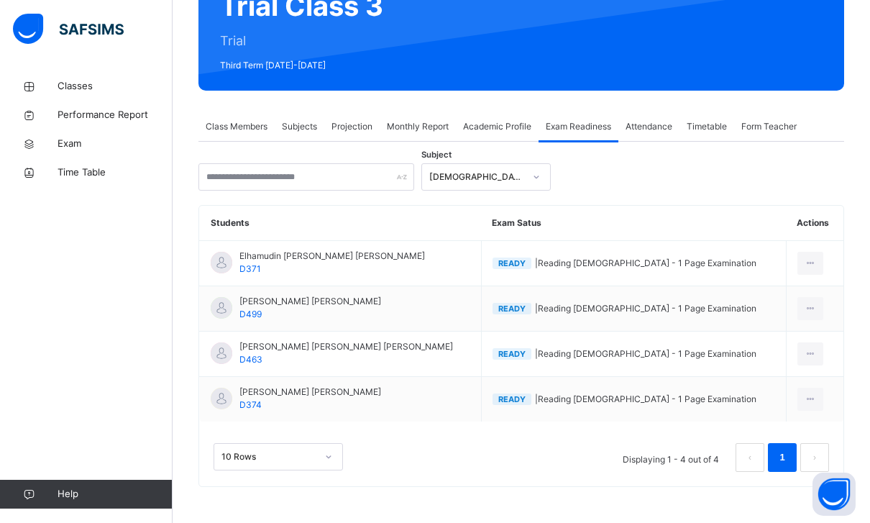
scroll to position [112, 0]
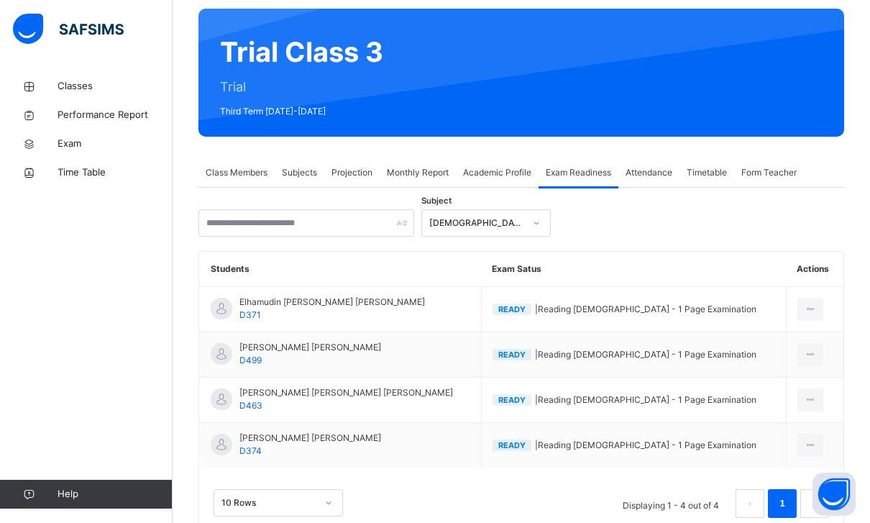
click at [496, 206] on div "Subject [DEMOGRAPHIC_DATA] Reading Students Exam Satus Actions Elhamudin [PERSO…" at bounding box center [520, 360] width 645 height 345
click at [494, 221] on div "[DEMOGRAPHIC_DATA] Reading" at bounding box center [476, 222] width 95 height 13
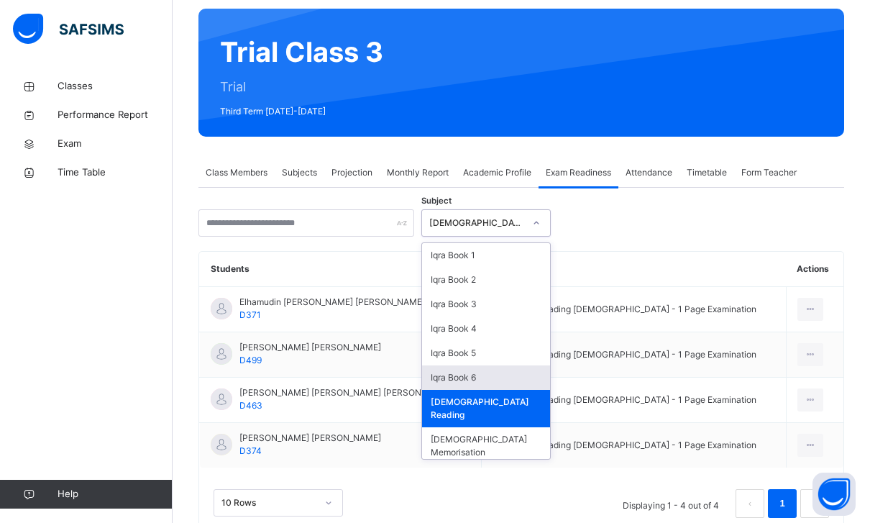
click at [461, 389] on div "Iqra Book 6" at bounding box center [486, 377] width 128 height 24
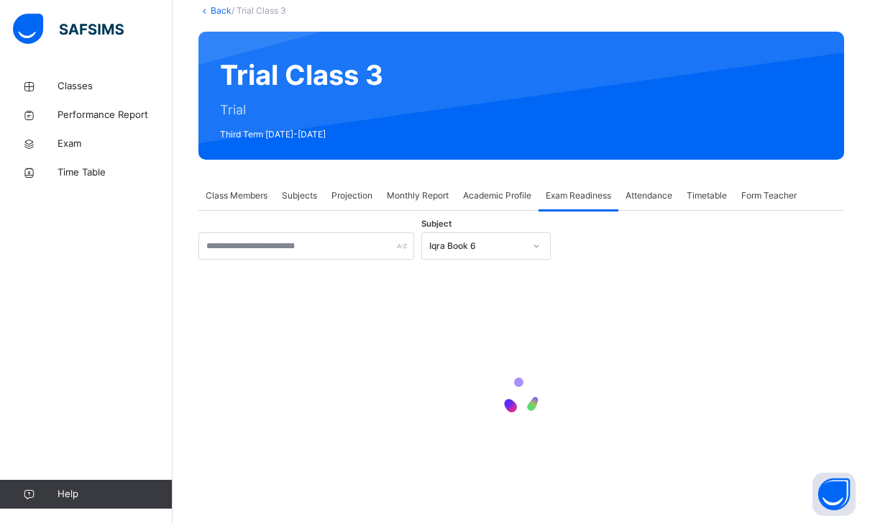
scroll to position [67, 0]
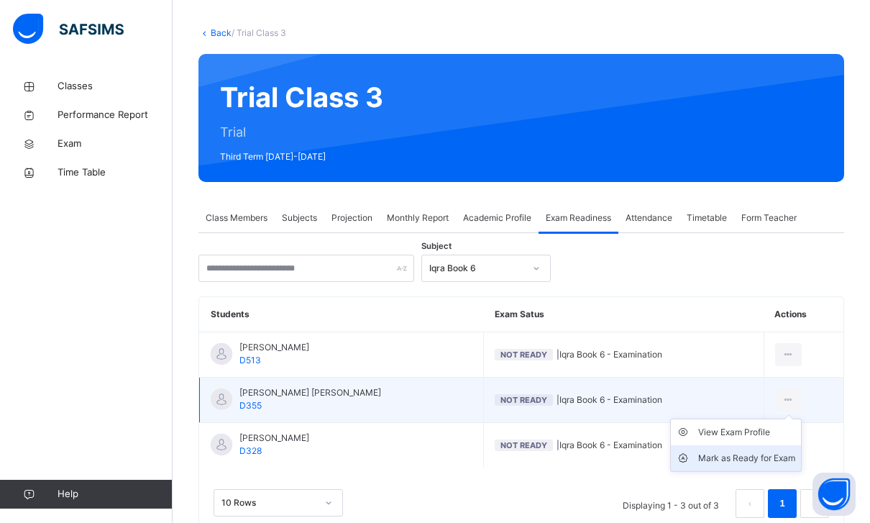
click at [639, 456] on div "Mark as Ready for Exam" at bounding box center [746, 458] width 97 height 14
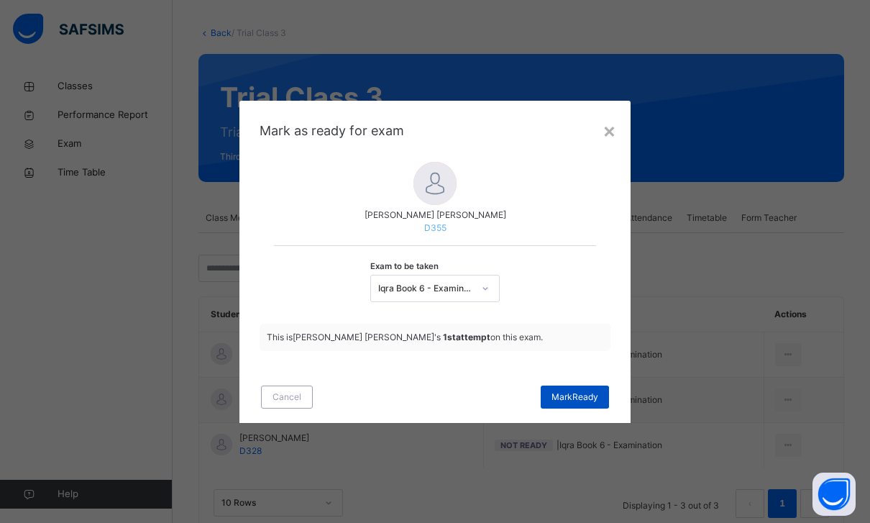
click at [577, 403] on span "[PERSON_NAME]" at bounding box center [574, 396] width 47 height 13
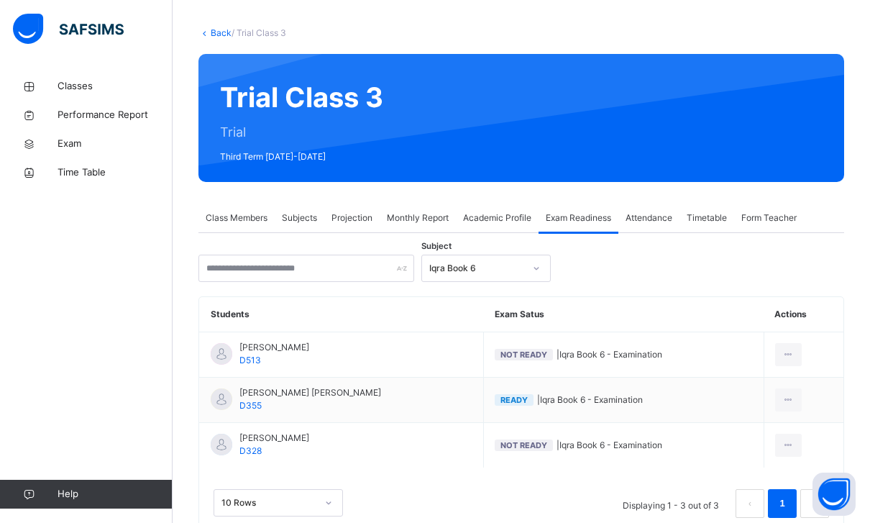
click at [251, 219] on span "Class Members" at bounding box center [237, 217] width 62 height 13
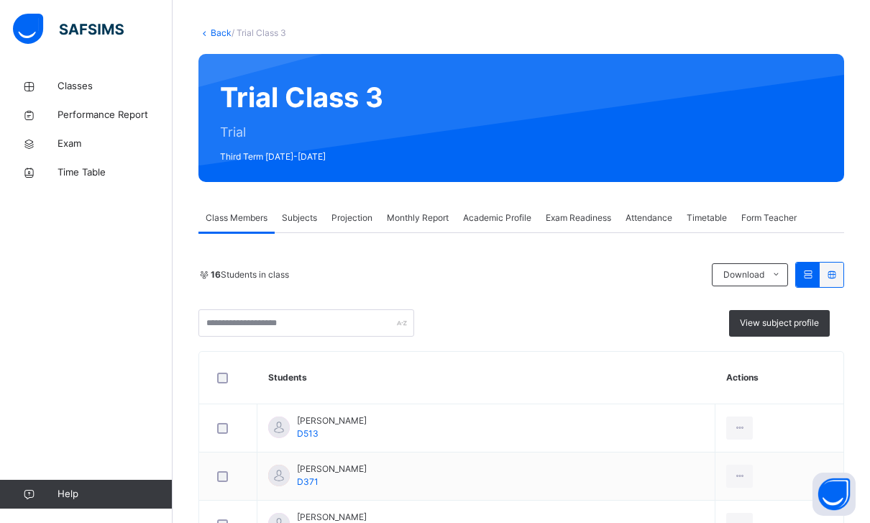
click at [360, 231] on div "Projection" at bounding box center [351, 217] width 55 height 29
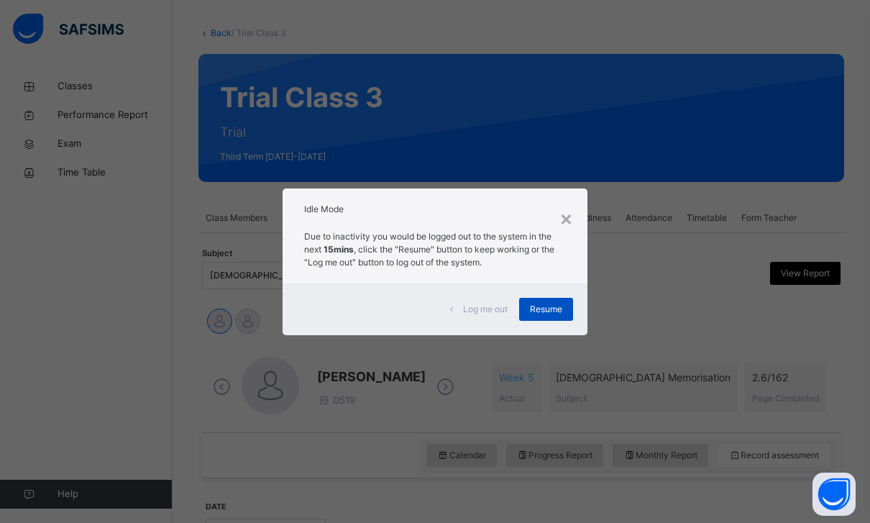
click at [544, 316] on span "Resume" at bounding box center [546, 309] width 32 height 13
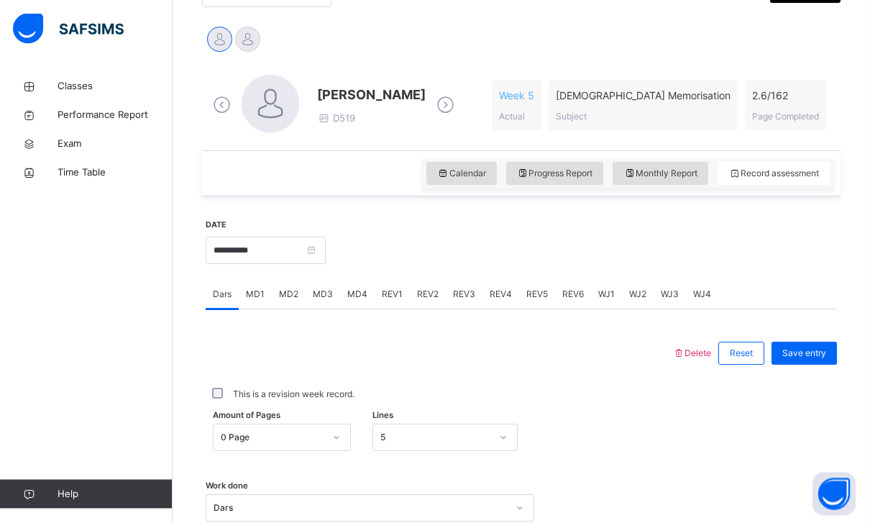
scroll to position [373, 0]
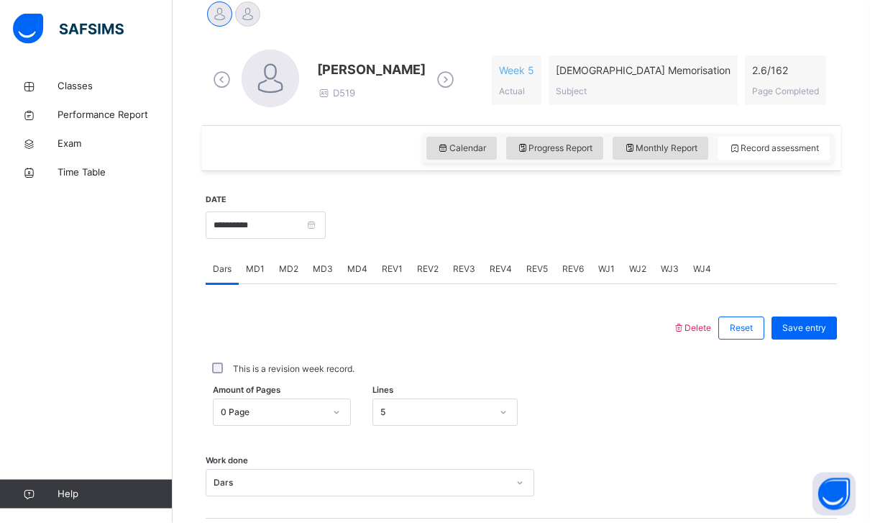
click at [359, 270] on span "MD4" at bounding box center [357, 269] width 20 height 13
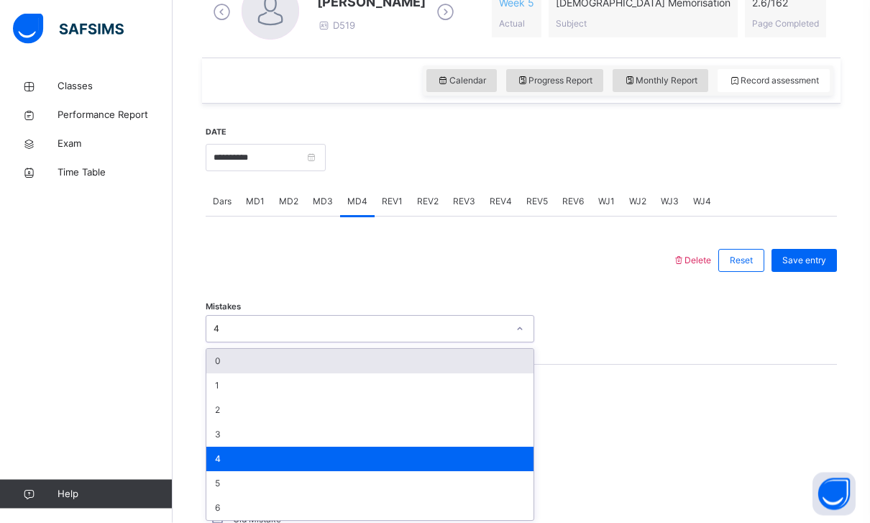
click at [375, 316] on div "4" at bounding box center [370, 329] width 328 height 27
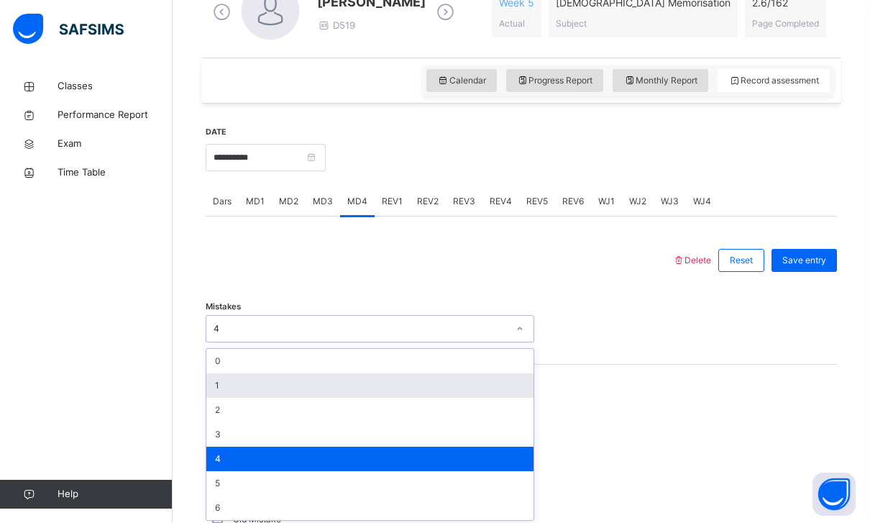
click at [346, 379] on div "1" at bounding box center [369, 385] width 327 height 24
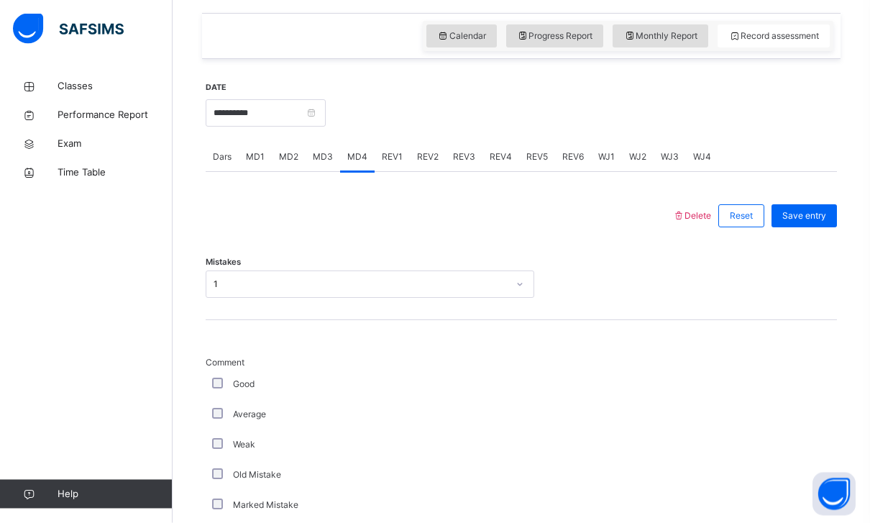
scroll to position [486, 0]
click at [639, 212] on span "Save entry" at bounding box center [804, 215] width 44 height 13
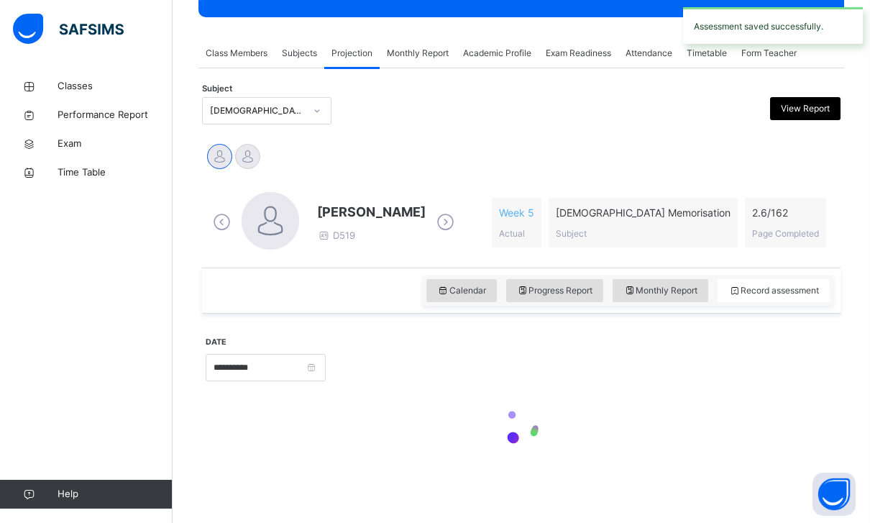
scroll to position [185, 0]
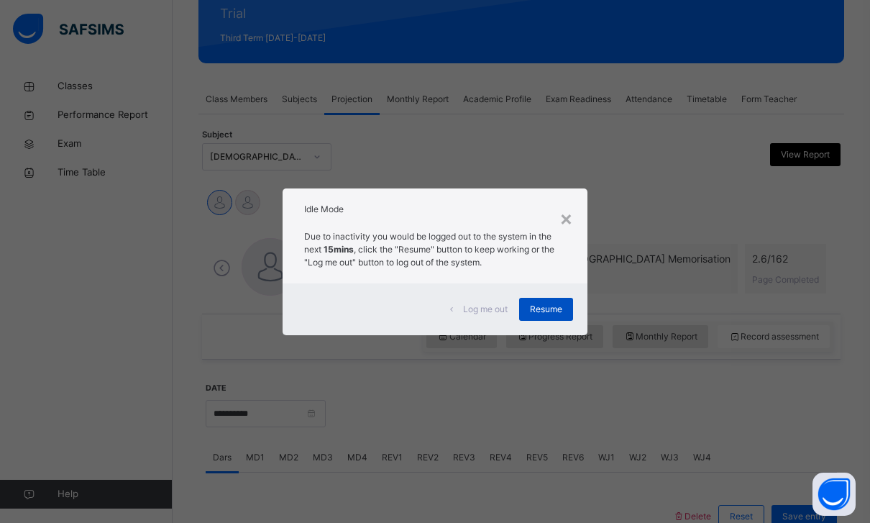
click at [558, 316] on span "Resume" at bounding box center [546, 309] width 32 height 13
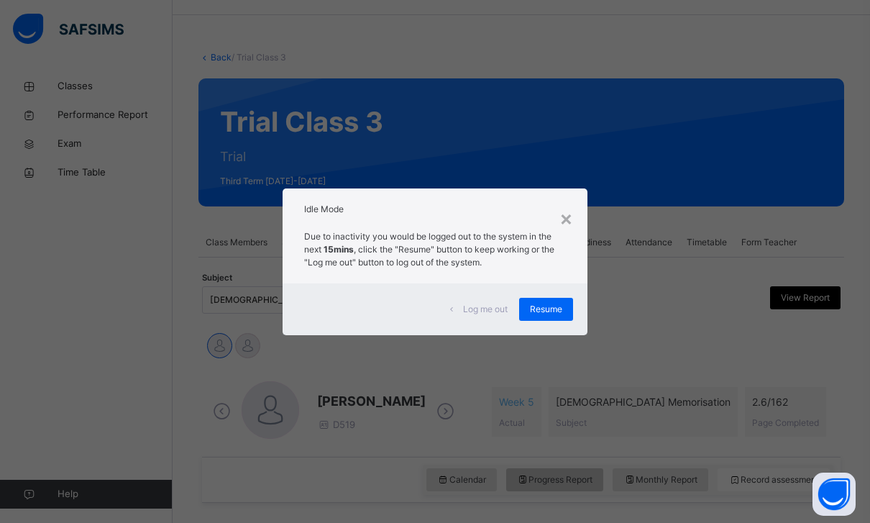
scroll to position [46, 0]
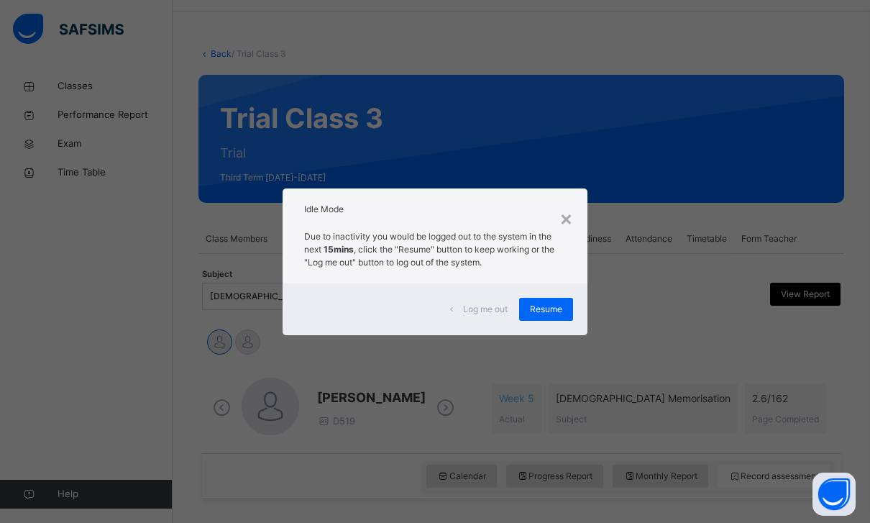
click at [567, 282] on div "Due to inactivity you would be logged out to the system in the next 15mins , cl…" at bounding box center [434, 253] width 305 height 60
click at [553, 303] on span "Resume" at bounding box center [546, 309] width 32 height 13
